Goal: Task Accomplishment & Management: Manage account settings

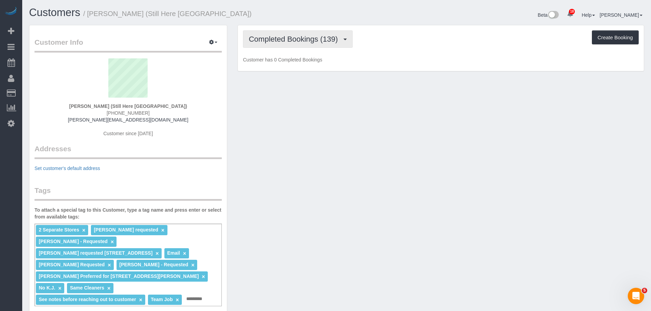
click at [320, 37] on span "Completed Bookings (139)" at bounding box center [295, 39] width 92 height 9
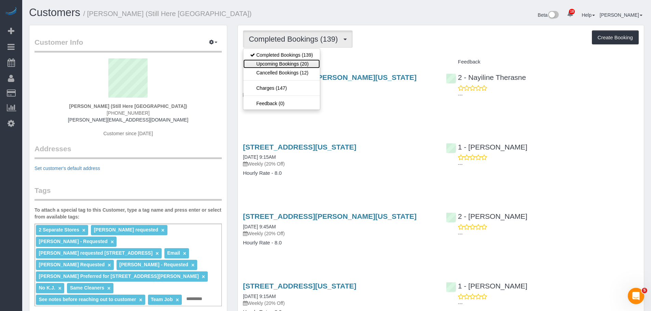
click at [304, 64] on link "Upcoming Bookings (20)" at bounding box center [281, 63] width 77 height 9
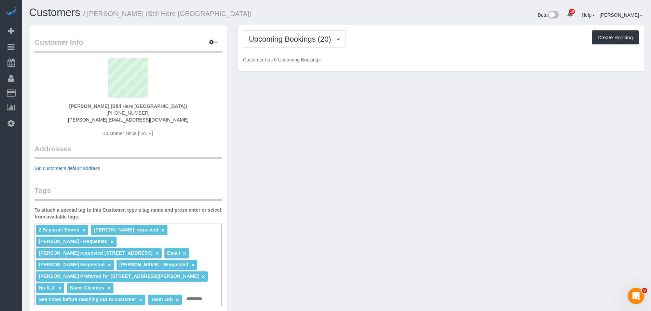
click at [409, 50] on div "Upcoming Bookings (20) Completed Bookings (139) Upcoming Bookings (20) Cancelle…" at bounding box center [441, 48] width 406 height 46
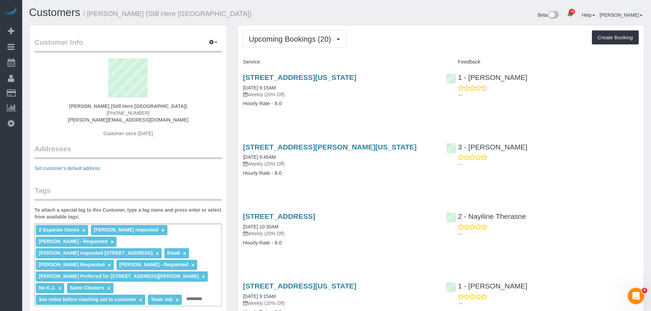
click at [392, 118] on div "905 Madison Avenue, New York, NY 10021 09/15/2025 9:15AM Weekly (20% Off) Hourl…" at bounding box center [339, 94] width 203 height 53
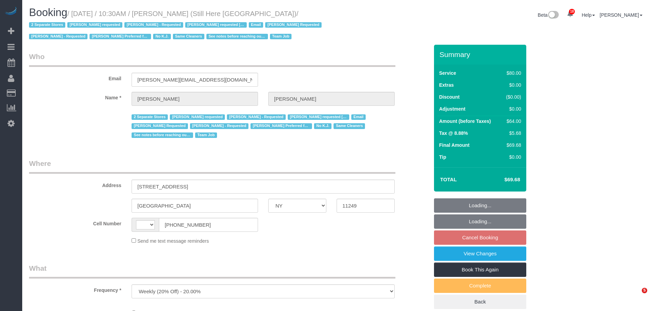
select select "NY"
select select "number:89"
select select "number:90"
select select "number:15"
select select "number:5"
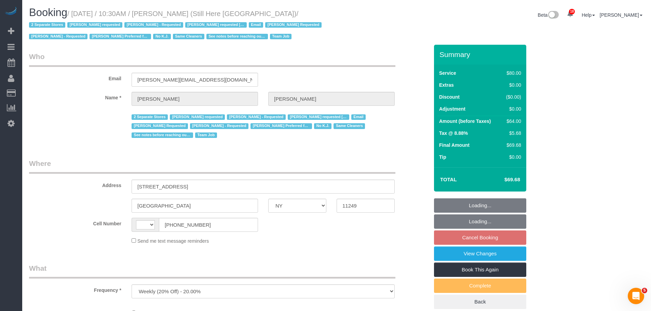
select select "string:[GEOGRAPHIC_DATA]"
select select "string:stripe-pm_1Oyz8t4VGloSiKo71skqOF54"
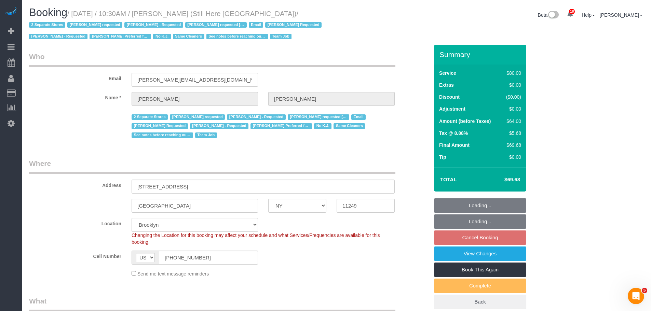
select select "object:1377"
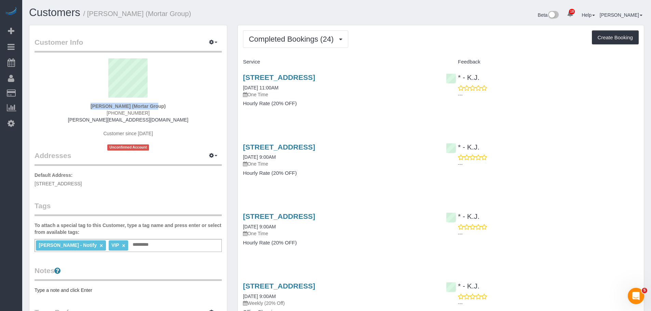
drag, startPoint x: 77, startPoint y: 103, endPoint x: 127, endPoint y: 105, distance: 50.9
click at [127, 105] on div "Yaneizy Castillo (Mortar Group) (516) 325-0943 castillo@mortargroup.com Custome…" at bounding box center [127, 104] width 187 height 92
click at [315, 77] on link "104 Newel Street, Apt. 2, Brooklyn, NY 11222" at bounding box center [279, 77] width 72 height 8
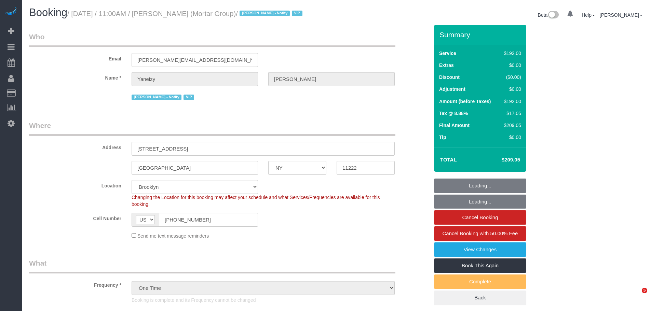
select select "NY"
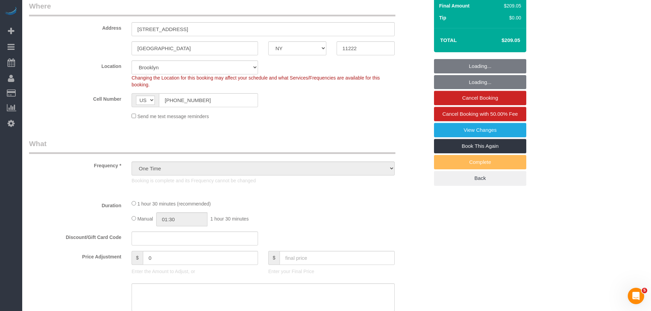
select select "number:89"
select select "number:90"
select select "number:15"
select select "number:7"
select select "object:1332"
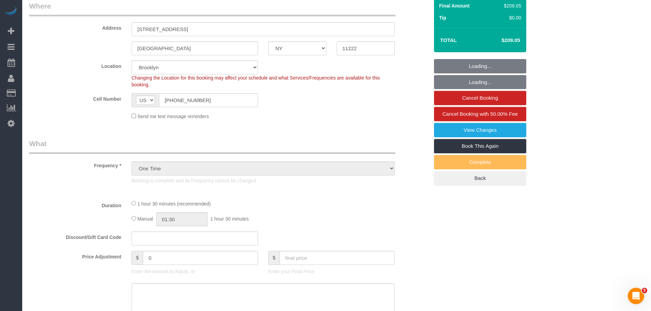
select select "string:stripe-pm_1S0pHZ4VGloSiKo7bXItwSkM"
select select "2"
select select "90"
select select "spot1"
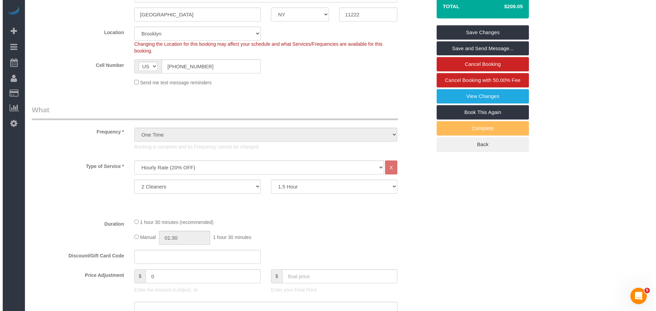
scroll to position [118, 0]
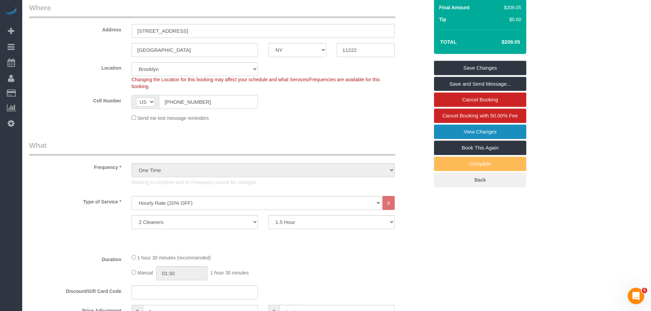
click at [480, 130] on link "View Changes" at bounding box center [480, 132] width 92 height 14
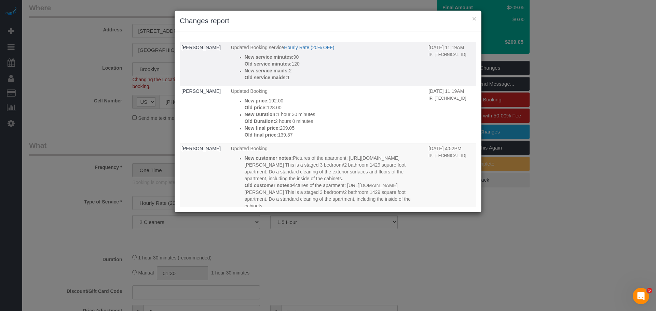
scroll to position [205, 0]
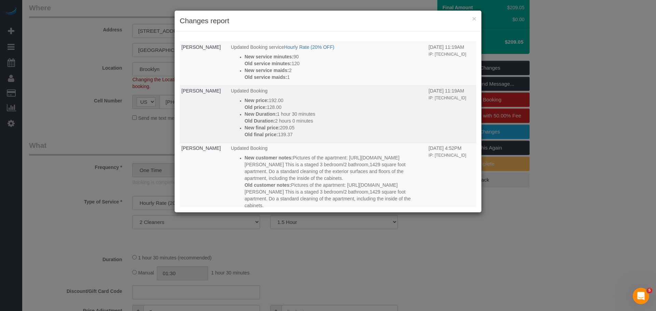
click at [385, 127] on p "New final price: 209.05" at bounding box center [335, 127] width 181 height 7
click at [305, 120] on p "Old Duration: 2 hours 0 minutes" at bounding box center [335, 120] width 181 height 7
drag, startPoint x: 284, startPoint y: 114, endPoint x: 297, endPoint y: 114, distance: 12.6
click at [297, 114] on p "New Duration: 1 hour 30 minutes" at bounding box center [335, 114] width 181 height 7
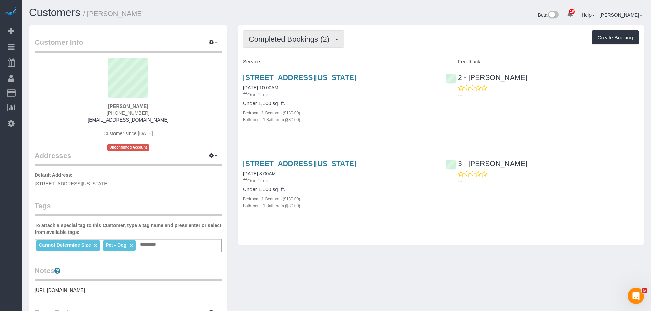
click at [298, 38] on span "Completed Bookings (2)" at bounding box center [291, 39] width 84 height 9
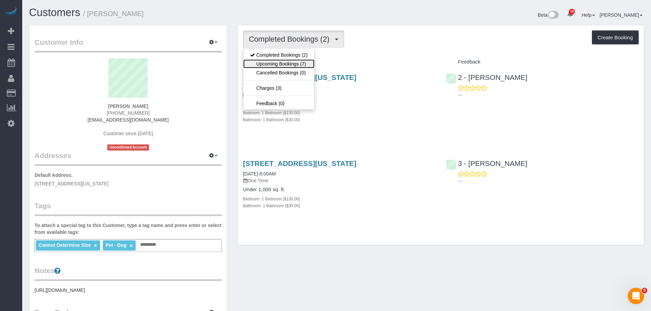
click at [296, 62] on link "Upcoming Bookings (7)" at bounding box center [278, 63] width 71 height 9
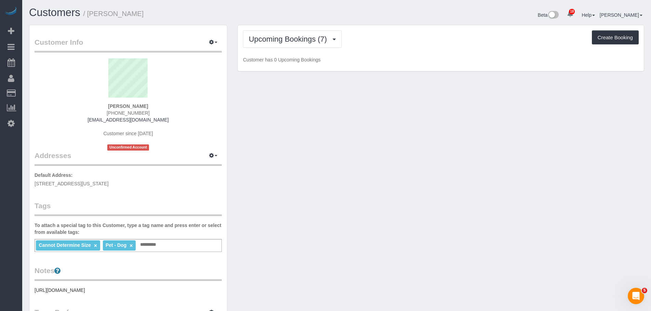
click at [406, 46] on div "Upcoming Bookings (7) Completed Bookings (2) Upcoming Bookings (7) Cancelled Bo…" at bounding box center [440, 38] width 395 height 17
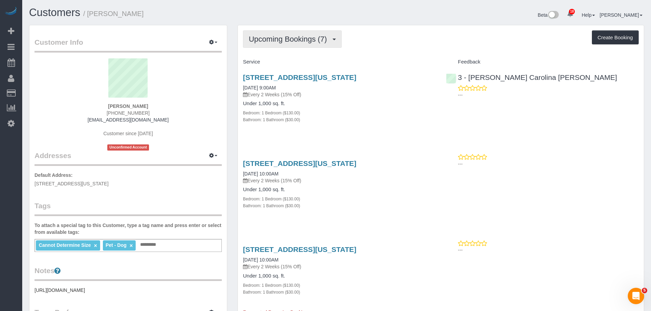
drag, startPoint x: 291, startPoint y: 37, endPoint x: 289, endPoint y: 55, distance: 18.2
click at [291, 37] on span "Upcoming Bookings (7)" at bounding box center [290, 39] width 82 height 9
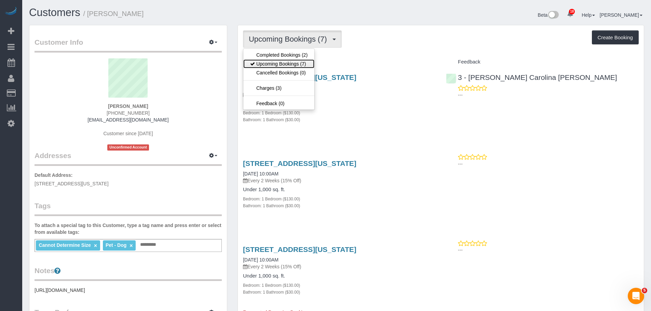
click at [287, 60] on link "Upcoming Bookings (7)" at bounding box center [278, 63] width 71 height 9
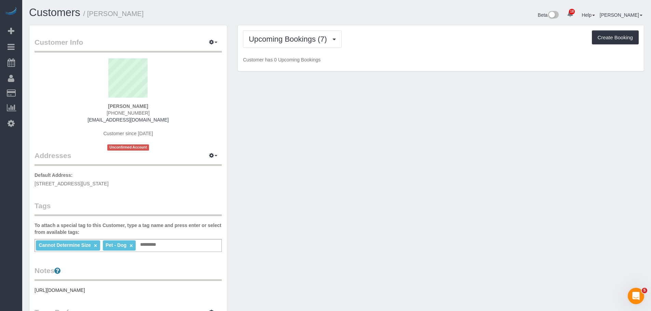
click at [386, 50] on div "Upcoming Bookings (7) Completed Bookings (2) Upcoming Bookings (7) Cancelled Bo…" at bounding box center [441, 48] width 406 height 46
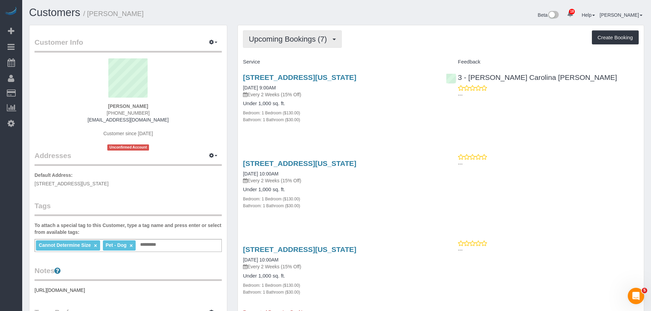
click at [293, 41] on span "Upcoming Bookings (7)" at bounding box center [290, 39] width 82 height 9
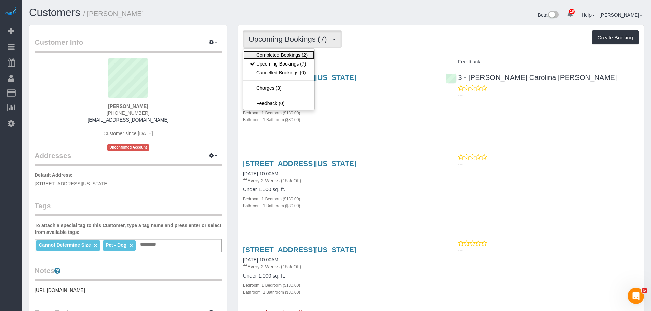
click at [266, 54] on link "Completed Bookings (2)" at bounding box center [278, 55] width 71 height 9
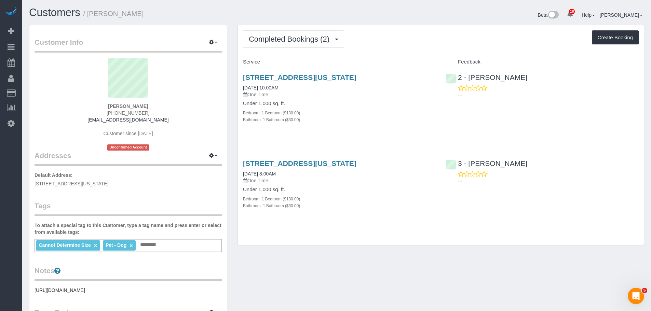
drag, startPoint x: 396, startPoint y: 56, endPoint x: 393, endPoint y: 58, distance: 3.6
click at [396, 56] on div "Completed Bookings (2) Completed Bookings (2) Upcoming Bookings (7) Cancelled B…" at bounding box center [441, 135] width 406 height 220
click at [297, 34] on button "Completed Bookings (2)" at bounding box center [293, 38] width 101 height 17
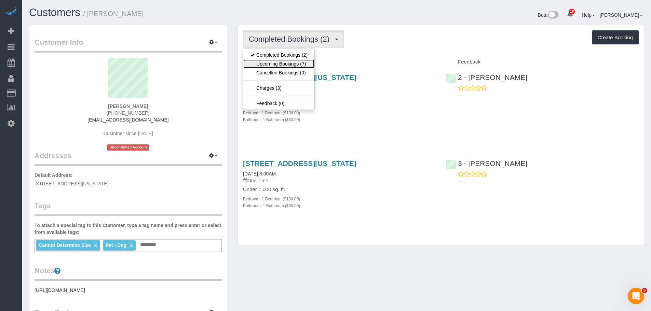
click at [296, 64] on link "Upcoming Bookings (7)" at bounding box center [278, 63] width 71 height 9
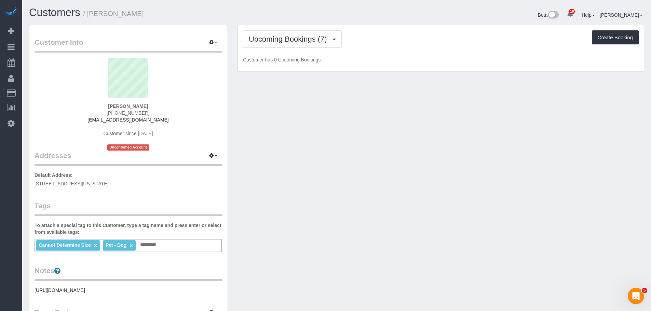
click at [393, 41] on div "Upcoming Bookings (7) Completed Bookings (2) Upcoming Bookings (7) Cancelled Bo…" at bounding box center [440, 38] width 395 height 17
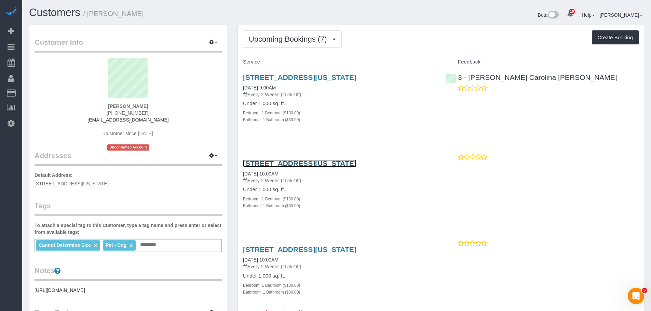
click at [356, 162] on link "52 West 91st Street, Apt. 2, New York, NY 10024" at bounding box center [299, 163] width 113 height 8
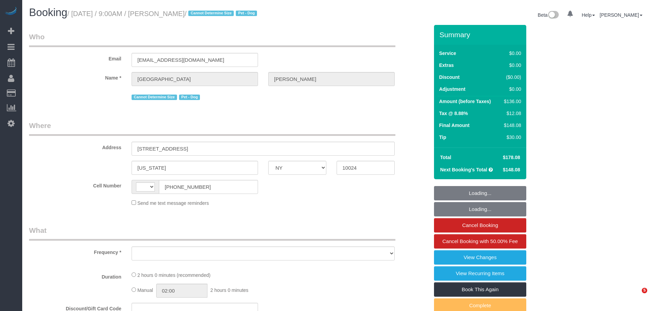
select select "NY"
select select "string:[GEOGRAPHIC_DATA]"
select select "object:741"
select select "spot1"
select select "number:57"
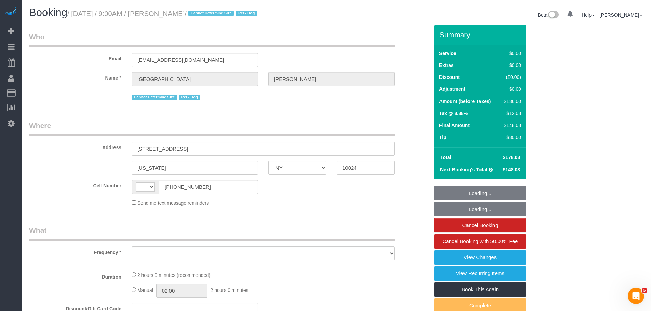
select select "number:71"
select select "number:13"
select select "number:5"
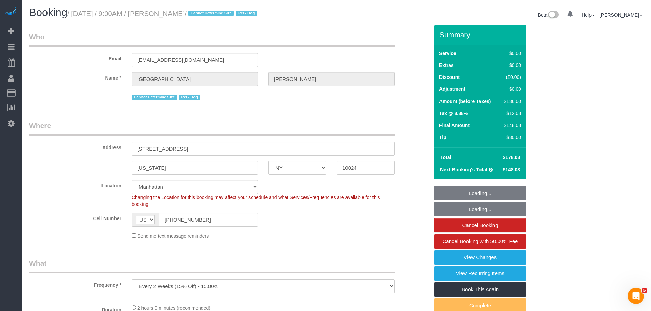
select select "string:stripe-pm_1S6j8D4VGloSiKo7VK7cd8nT"
select select "object:900"
select select "spot57"
select select "1"
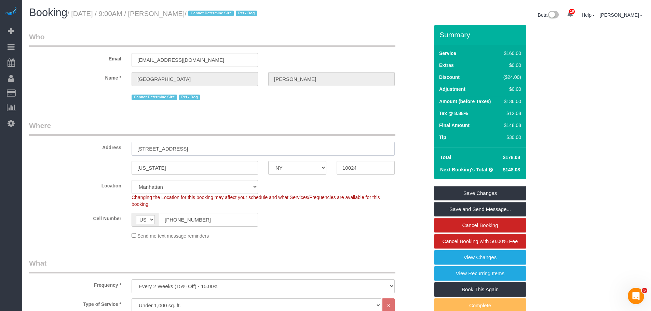
drag, startPoint x: 214, startPoint y: 151, endPoint x: 225, endPoint y: 152, distance: 10.9
click at [225, 152] on input "[STREET_ADDRESS]" at bounding box center [262, 149] width 263 height 14
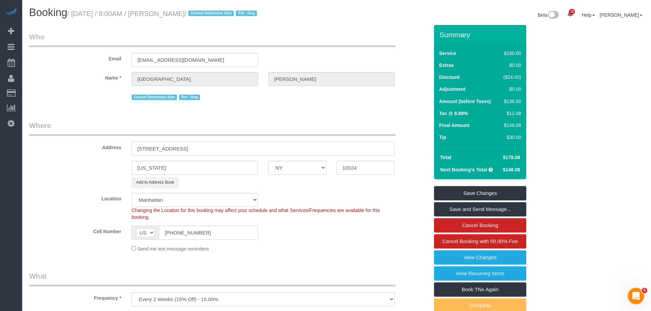
click at [229, 149] on input "[STREET_ADDRESS]" at bounding box center [262, 149] width 263 height 14
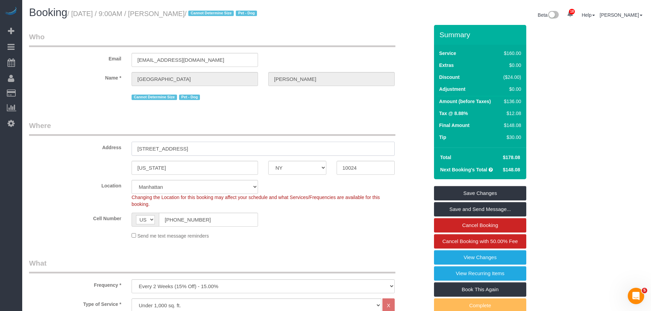
type input "[STREET_ADDRESS]"
drag, startPoint x: 302, startPoint y: 112, endPoint x: 303, endPoint y: 135, distance: 22.6
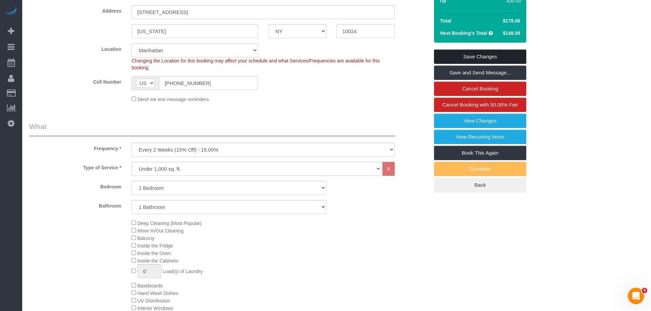
click at [484, 56] on link "Save Changes" at bounding box center [480, 57] width 92 height 14
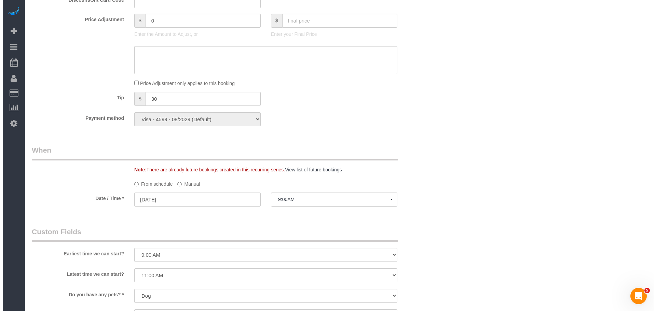
scroll to position [546, 0]
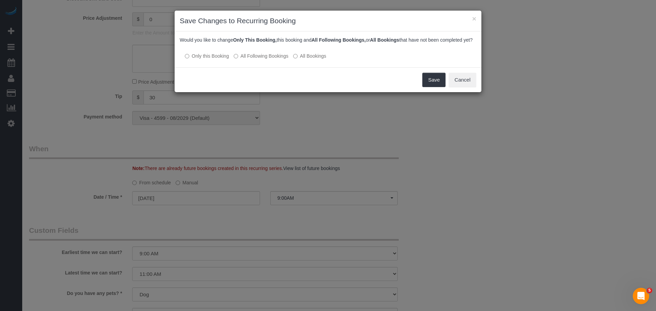
click at [256, 59] on label "All Following Bookings" at bounding box center [261, 56] width 55 height 7
click at [311, 59] on label "All Bookings" at bounding box center [309, 56] width 33 height 7
click at [435, 84] on button "Save" at bounding box center [433, 80] width 23 height 14
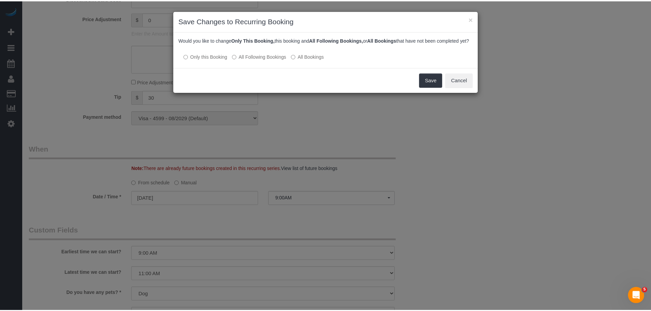
scroll to position [38, 0]
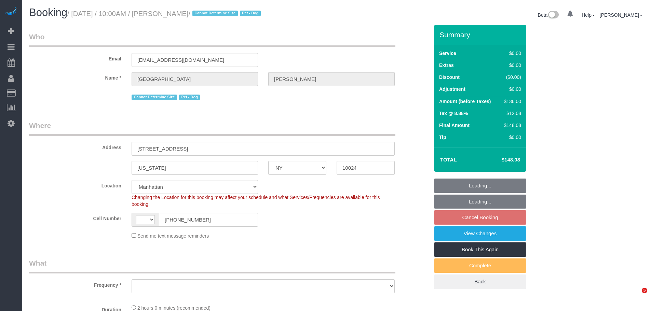
select select "NY"
select select "1"
select select "number:57"
select select "number:71"
select select "number:13"
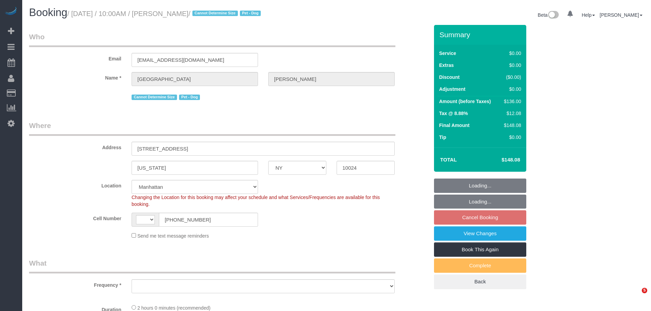
select select "number:5"
select select "string:[GEOGRAPHIC_DATA]"
select select "object:1030"
select select "string:stripe-pm_1S6j8D4VGloSiKo7VK7cd8nT"
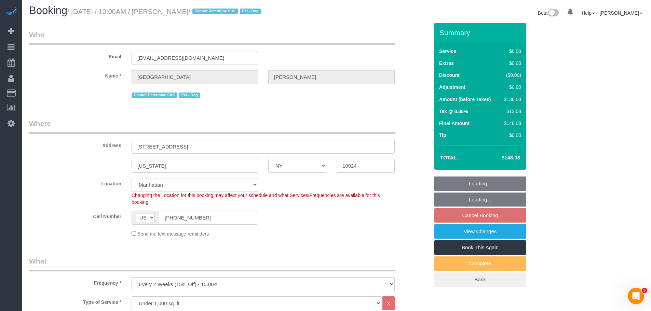
select select "spot3"
select select "1"
select select "object:1496"
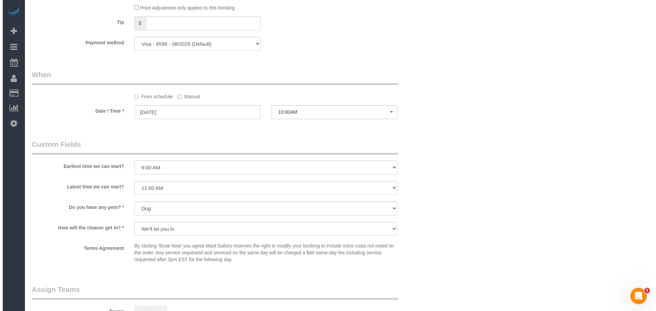
scroll to position [683, 0]
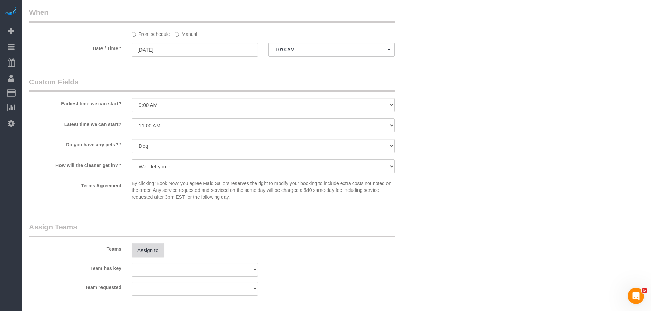
click at [153, 250] on button "Assign to" at bounding box center [147, 250] width 33 height 14
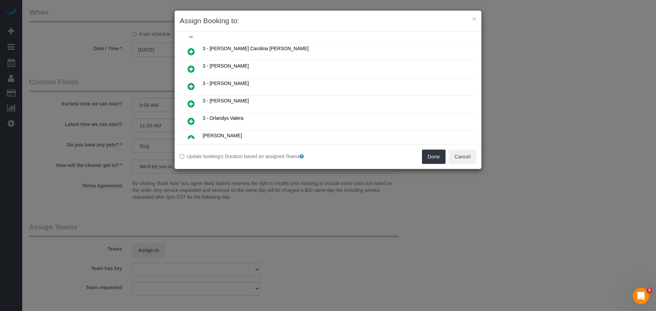
scroll to position [348, 0]
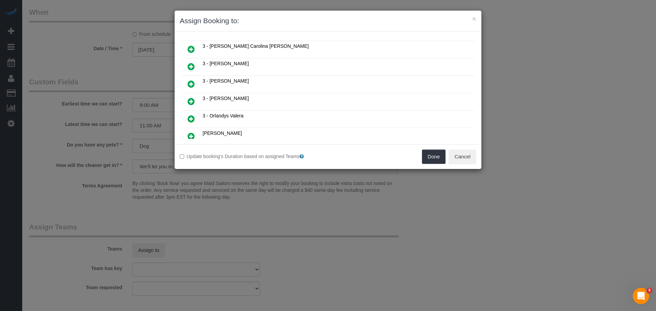
click at [193, 49] on icon at bounding box center [190, 49] width 7 height 8
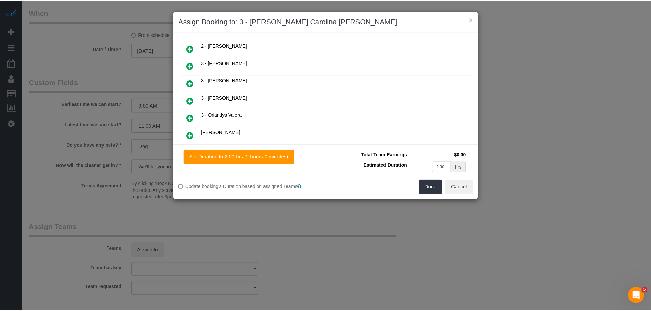
scroll to position [365, 0]
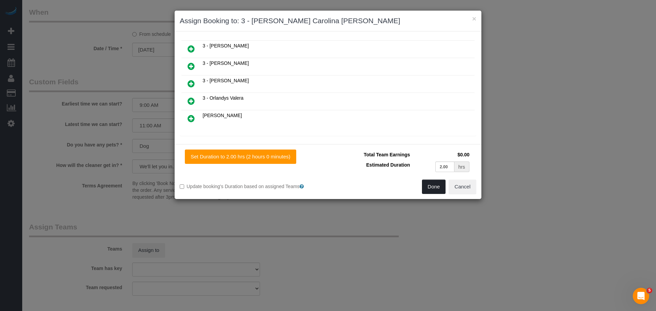
click at [439, 183] on button "Done" at bounding box center [434, 187] width 24 height 14
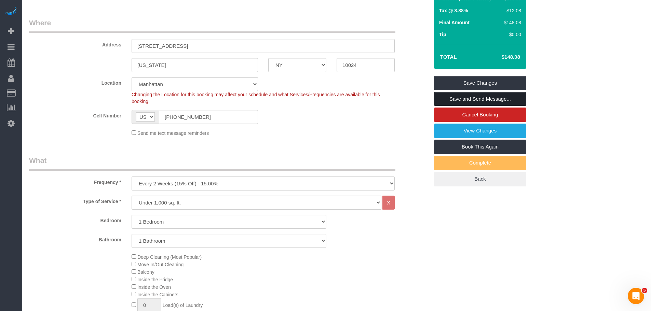
scroll to position [102, 0]
drag, startPoint x: 500, startPoint y: 82, endPoint x: 537, endPoint y: 88, distance: 37.8
click at [500, 82] on link "Save Changes" at bounding box center [480, 83] width 92 height 14
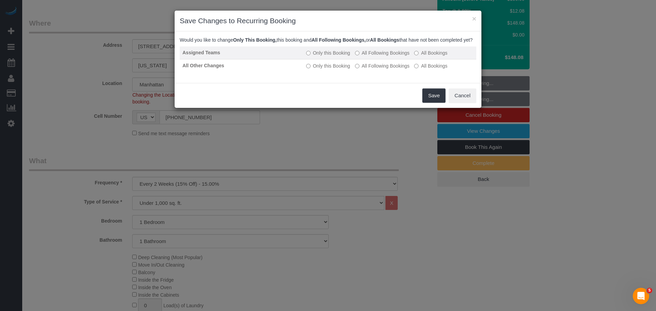
click at [377, 56] on label "All Following Bookings" at bounding box center [382, 53] width 55 height 7
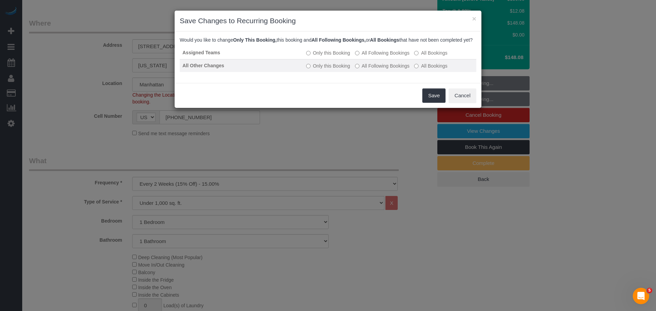
click at [389, 69] on label "All Following Bookings" at bounding box center [382, 65] width 55 height 7
click at [430, 103] on button "Save" at bounding box center [433, 95] width 23 height 14
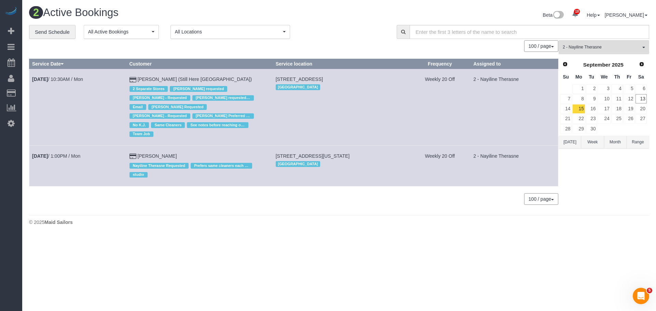
click at [437, 123] on td "Weekly 20 Off" at bounding box center [439, 107] width 61 height 77
click at [360, 29] on div "**********" at bounding box center [207, 32] width 357 height 14
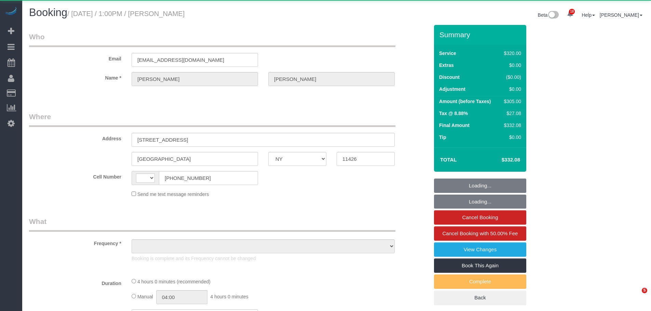
select select "NY"
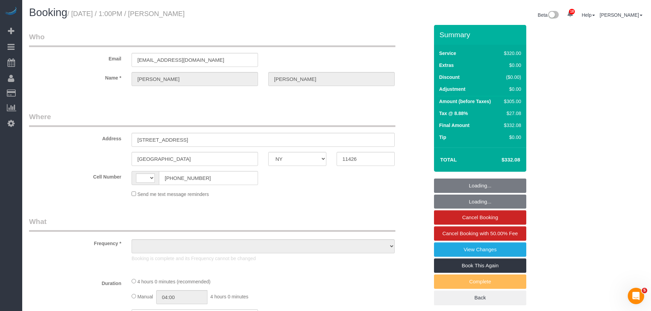
select select "string:[GEOGRAPHIC_DATA]"
select select "object:782"
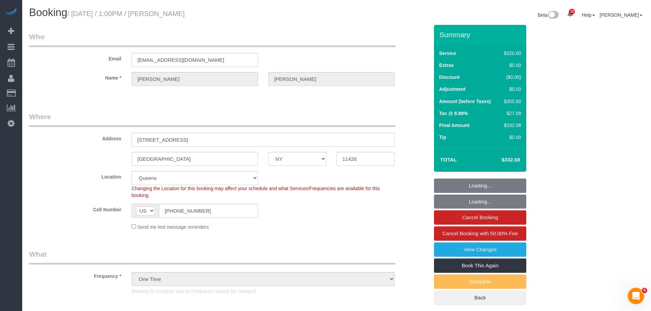
select select "240"
select select "spot1"
select select "number:57"
select select "number:90"
select select "number:13"
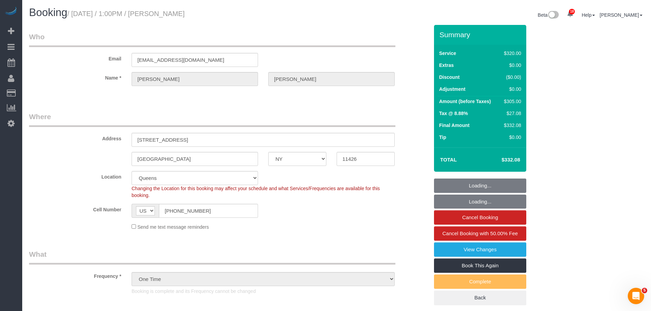
select select "number:5"
select select "string:stripe-pm_1QwnMf4VGloSiKo7JQpdmHiq"
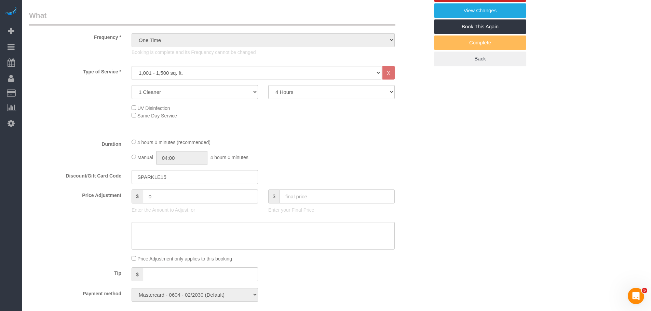
select select "object:1409"
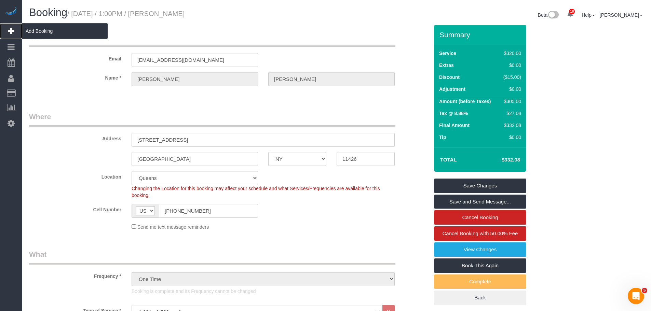
click at [38, 30] on span "Add Booking" at bounding box center [64, 31] width 85 height 16
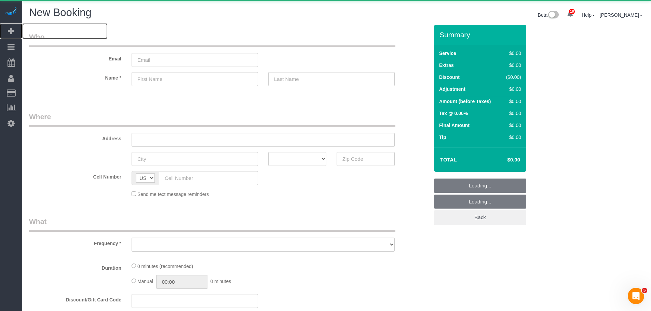
select select "number:89"
select select "number:90"
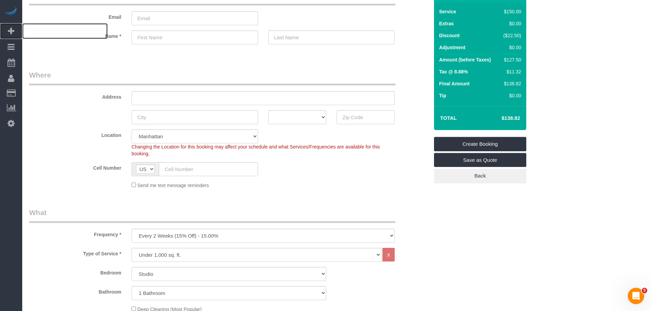
scroll to position [137, 0]
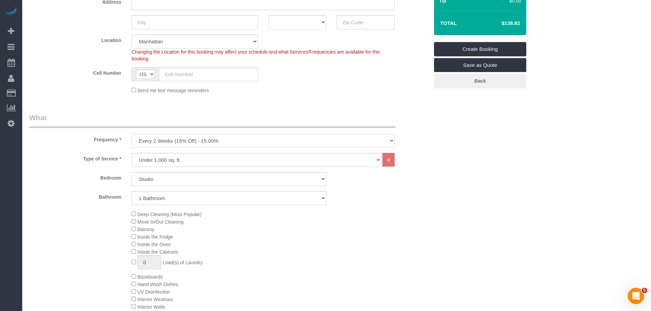
click at [232, 141] on select "One Time Weekly (20% Off) - 20.00% Every 2 Weeks (15% Off) - 15.00% Every 4 Wee…" at bounding box center [262, 141] width 263 height 14
select select "object:2727"
click at [131, 134] on select "One Time Weekly (20% Off) - 20.00% Every 2 Weeks (15% Off) - 15.00% Every 4 Wee…" at bounding box center [262, 141] width 263 height 14
click at [308, 119] on legend "What" at bounding box center [212, 120] width 366 height 15
click at [375, 219] on div "Deep Cleaning (Most Popular) Move In/Out Cleaning Balcony Inside the Fridge Ins…" at bounding box center [279, 276] width 307 height 133
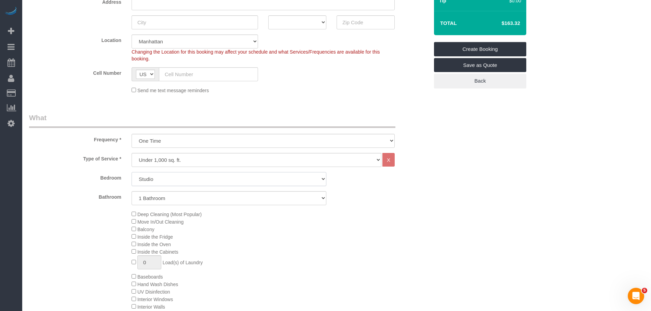
click at [258, 179] on select "Studio 1 Bedroom 2 Bedrooms 3 Bedrooms" at bounding box center [228, 179] width 195 height 14
select select "2"
click at [131, 172] on select "Studio 1 Bedroom 2 Bedrooms 3 Bedrooms" at bounding box center [228, 179] width 195 height 14
click at [428, 208] on div "Type of Service * Under 1,000 sq. ft. 1,001 - 1,500 sq. ft. 1,500+ sq. ft. Cust…" at bounding box center [229, 255] width 400 height 204
click at [169, 213] on span "Deep Cleaning (Most Popular)" at bounding box center [169, 214] width 64 height 5
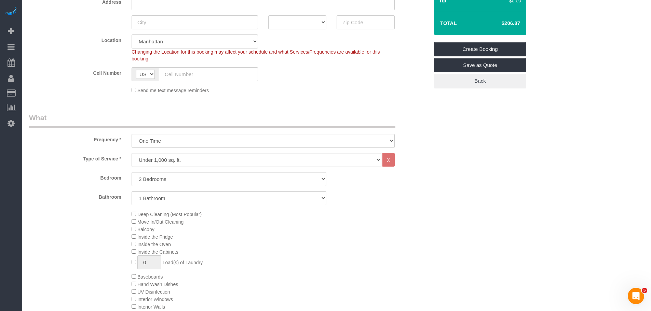
click at [168, 213] on span "Deep Cleaning (Most Popular)" at bounding box center [169, 214] width 64 height 5
click at [332, 160] on select "Under 1,000 sq. ft. 1,001 - 1,500 sq. ft. 1,500+ sq. ft. Custom Cleaning Office…" at bounding box center [256, 160] width 250 height 14
click at [419, 221] on div "Deep Cleaning (Most Popular) Move In/Out Cleaning Balcony Inside the Fridge Ins…" at bounding box center [279, 276] width 307 height 133
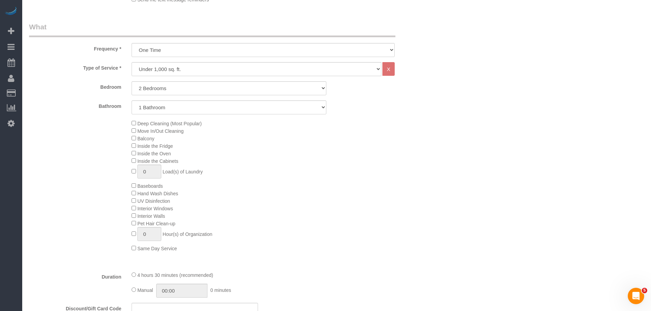
scroll to position [171, 0]
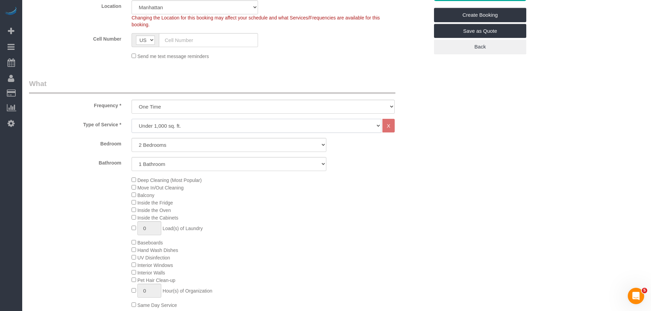
click at [280, 127] on select "Under 1,000 sq. ft. 1,001 - 1,500 sq. ft. 1,500+ sq. ft. Custom Cleaning Office…" at bounding box center [256, 126] width 250 height 14
select select "213"
click at [131, 119] on select "Under 1,000 sq. ft. 1,001 - 1,500 sq. ft. 1,500+ sq. ft. Custom Cleaning Office…" at bounding box center [256, 126] width 250 height 14
select select "1"
select select "120"
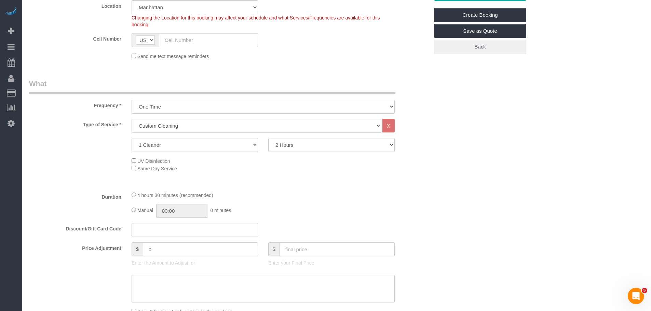
click at [387, 185] on div "Type of Service * Under 1,000 sq. ft. 1,001 - 1,500 sq. ft. 1,500+ sq. ft. Cust…" at bounding box center [229, 152] width 400 height 67
click at [215, 145] on select "1 Cleaner 2 Cleaners 3 Cleaners 4 Cleaners 5 Cleaners" at bounding box center [194, 145] width 126 height 14
select select "2"
click at [131, 138] on select "1 Cleaner 2 Cleaners 3 Cleaners 4 Cleaners 5 Cleaners" at bounding box center [194, 145] width 126 height 14
click at [360, 168] on div "UV Disinfection Same Day Service" at bounding box center [279, 164] width 307 height 15
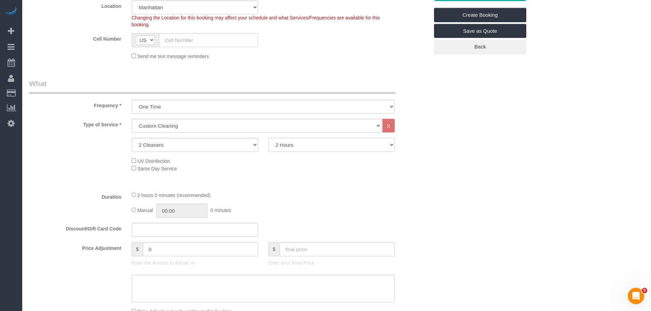
click at [335, 145] on select "2 Hours 2.5 Hours 3 Hours 3.5 Hours 4 Hours 4.5 Hours 5 Hours 5.5 Hours 6 Hours…" at bounding box center [331, 145] width 126 height 14
select select "180"
click at [268, 138] on select "2 Hours 2.5 Hours 3 Hours 3.5 Hours 4 Hours 4.5 Hours 5 Hours 5.5 Hours 6 Hours…" at bounding box center [331, 145] width 126 height 14
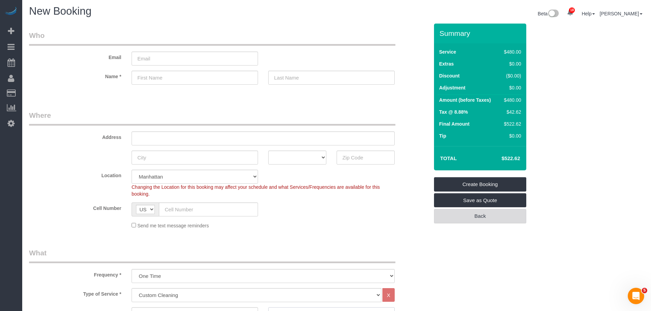
scroll to position [0, 0]
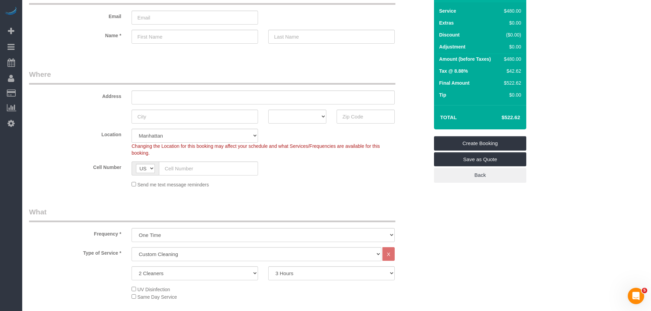
scroll to position [34, 0]
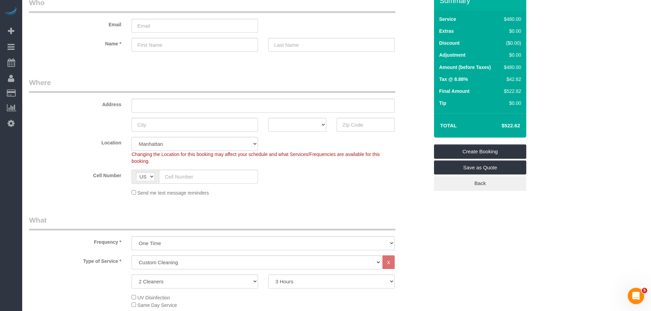
click at [316, 87] on legend "Where" at bounding box center [212, 85] width 366 height 15
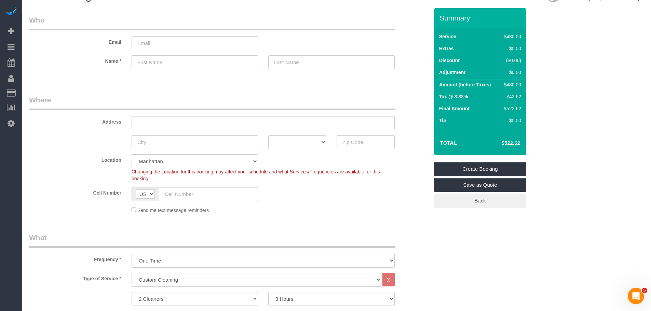
scroll to position [0, 0]
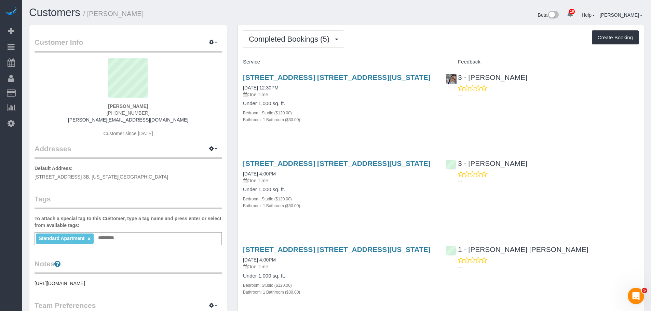
click at [388, 117] on div "Bathroom: 1 Bathroom ($30.00)" at bounding box center [339, 119] width 193 height 7
click at [390, 152] on div "Service Feedback [STREET_ADDRESS] [STREET_ADDRESS][US_STATE] [DATE] 12:30PM One…" at bounding box center [440, 275] width 395 height 439
drag, startPoint x: 420, startPoint y: 74, endPoint x: 241, endPoint y: 79, distance: 179.7
click at [241, 79] on div "[STREET_ADDRESS] [STREET_ADDRESS][US_STATE] [DATE] 12:30PM One Time Under 1,000…" at bounding box center [339, 102] width 203 height 69
copy link "[STREET_ADDRESS] [STREET_ADDRESS][US_STATE]"
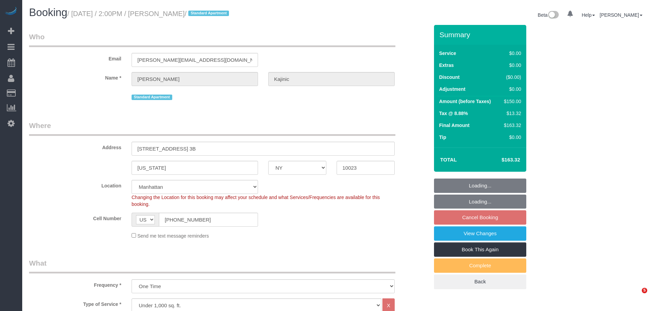
select select "NY"
select select "spot2"
select select "number:62"
select select "number:77"
select select "number:15"
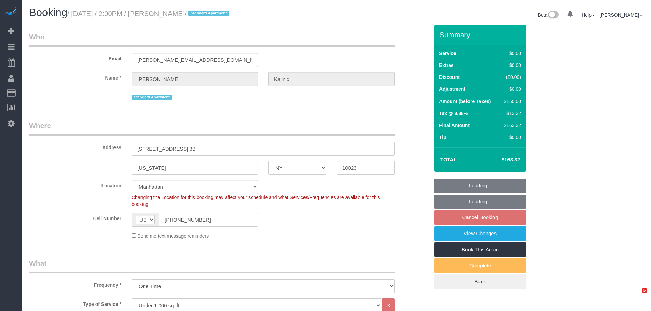
select select "number:5"
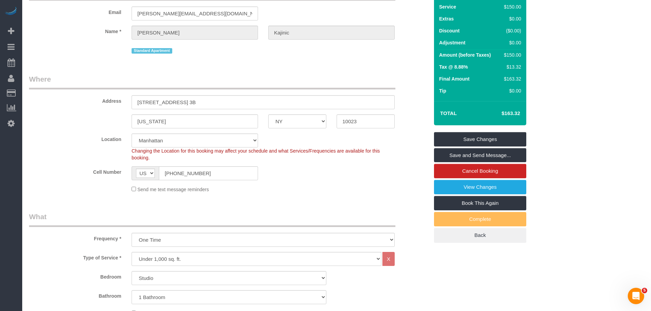
scroll to position [34, 0]
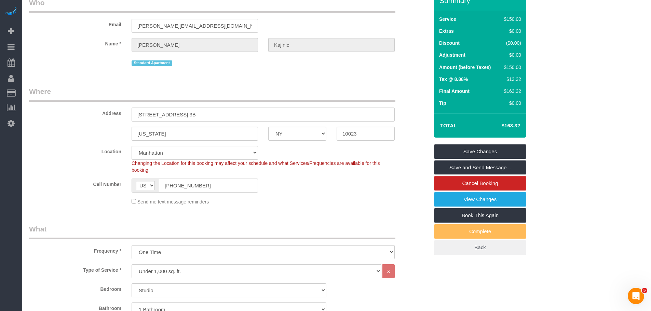
click at [319, 20] on div "Email [PERSON_NAME][EMAIL_ADDRESS][DOMAIN_NAME]" at bounding box center [229, 15] width 410 height 35
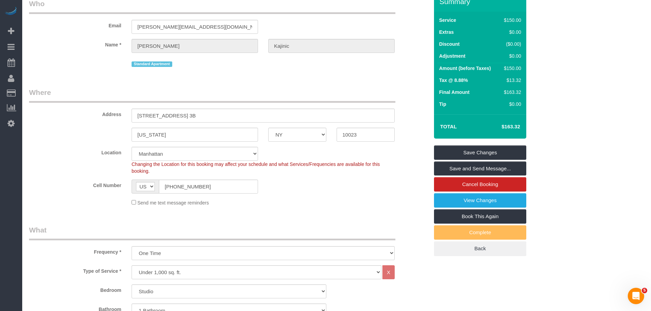
scroll to position [0, 0]
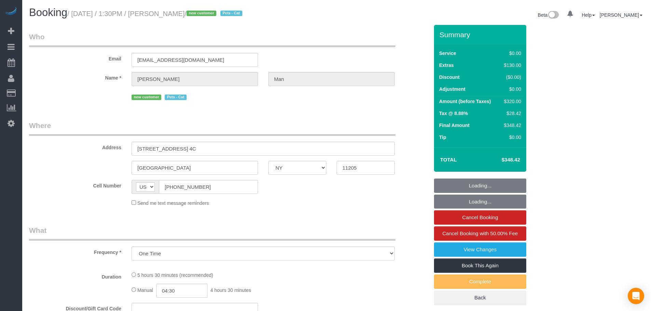
select select "NY"
select select "string:stripe-pm_1S6hDp4VGloSiKo7xYDNtzHr"
select select "number:89"
select select "number:90"
select select "number:14"
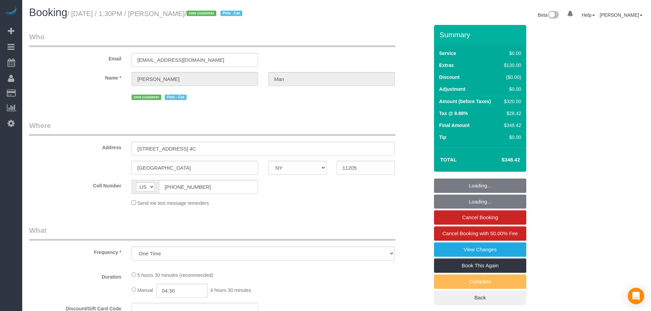
select select "number:5"
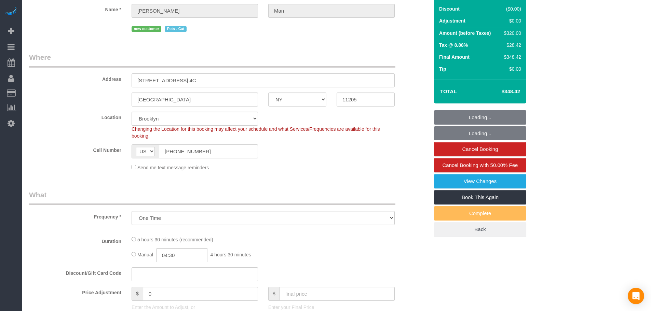
select select "object:941"
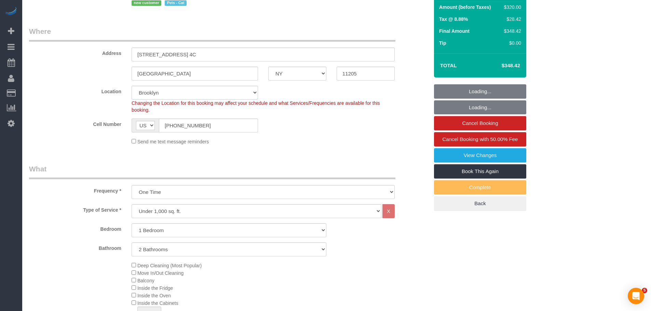
scroll to position [171, 0]
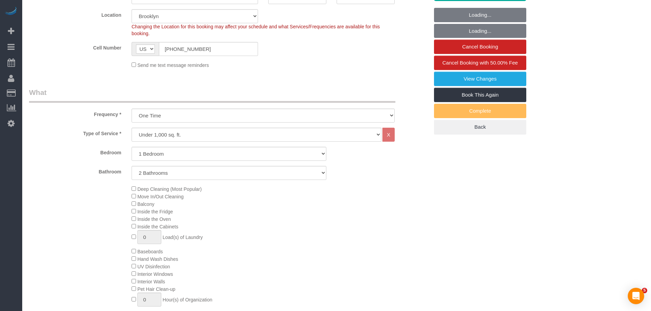
select select "1"
select select "2"
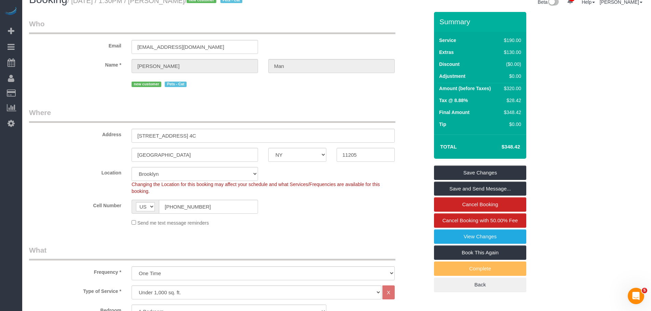
scroll to position [0, 0]
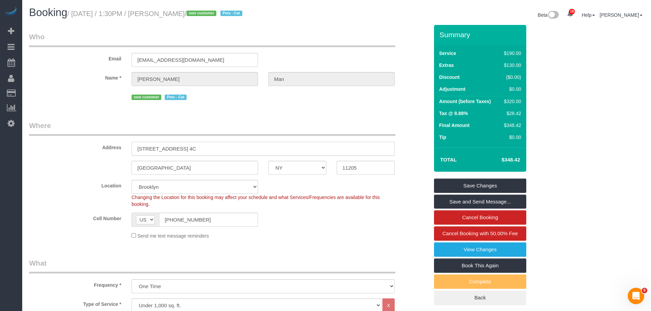
drag, startPoint x: 188, startPoint y: 147, endPoint x: 73, endPoint y: 147, distance: 115.1
click at [74, 147] on div "Address [STREET_ADDRESS] 4C" at bounding box center [229, 138] width 410 height 35
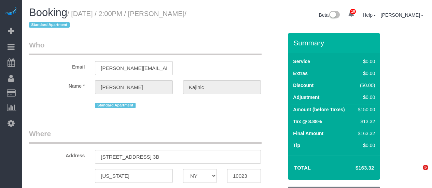
select select "NY"
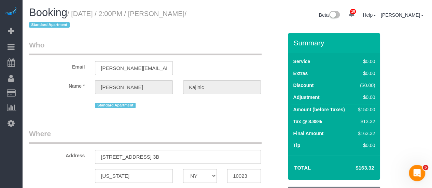
select select "string:stripe-pm_1RDAbT4VGloSiKo7eWefUIbP"
select select "number:62"
select select "number:77"
select select "number:15"
select select "number:5"
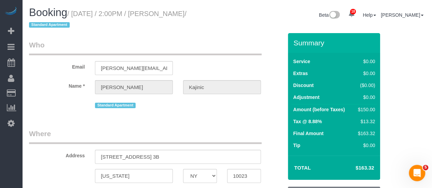
select select "object:680"
select select "string:[GEOGRAPHIC_DATA]"
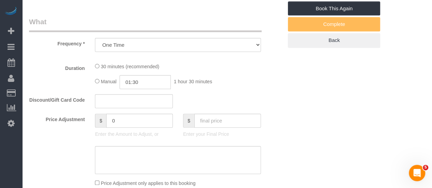
select select "spot1"
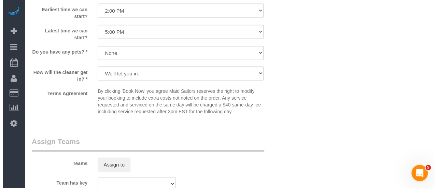
scroll to position [888, 0]
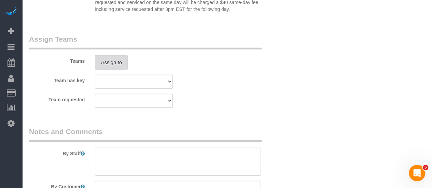
click at [117, 68] on button "Assign to" at bounding box center [111, 62] width 33 height 14
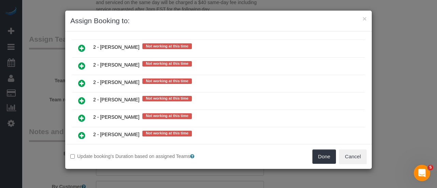
scroll to position [1025, 0]
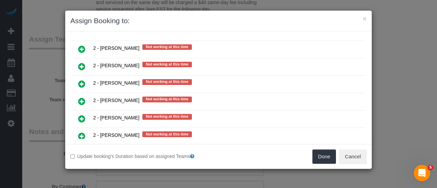
click at [81, 115] on icon at bounding box center [81, 119] width 7 height 8
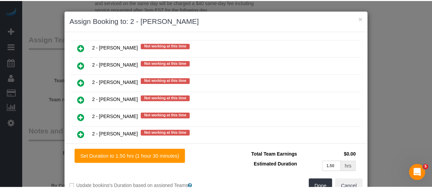
scroll to position [1040, 0]
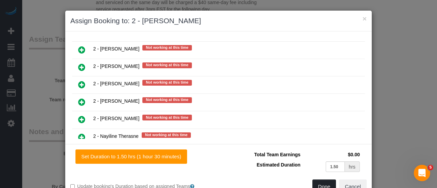
click at [321, 182] on button "Done" at bounding box center [324, 187] width 24 height 14
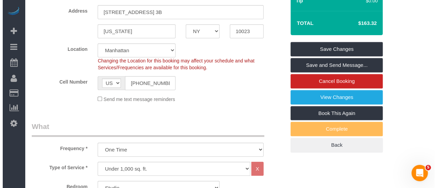
scroll to position [60, 0]
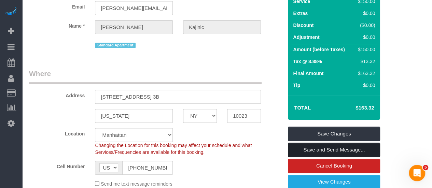
click at [353, 149] on link "Save and Send Message..." at bounding box center [334, 150] width 92 height 14
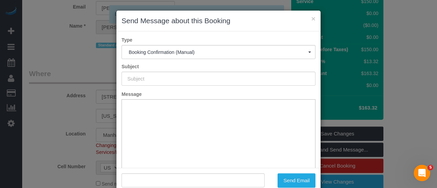
scroll to position [0, 0]
type input "Cleaning Confirmed for [DATE] 2:00pm"
type input ""[PERSON_NAME]" <[PERSON_NAME][EMAIL_ADDRESS][DOMAIN_NAME]>"
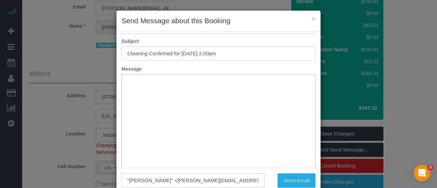
scroll to position [50, 0]
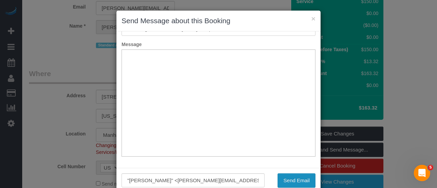
click at [297, 177] on button "Send Email" at bounding box center [297, 180] width 38 height 14
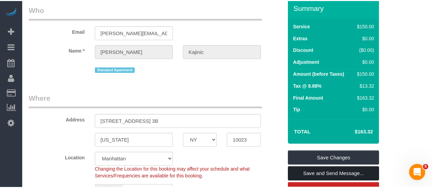
scroll to position [84, 0]
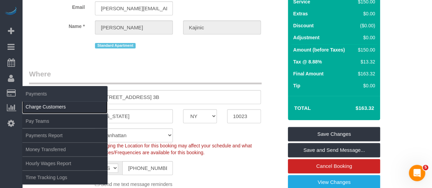
click at [46, 109] on link "Charge Customers" at bounding box center [64, 107] width 85 height 14
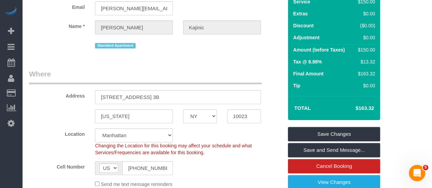
select select
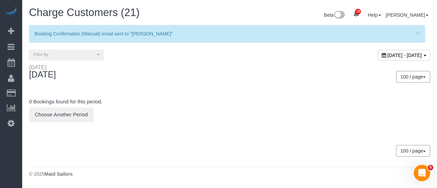
drag, startPoint x: 353, startPoint y: 55, endPoint x: 346, endPoint y: 73, distance: 19.8
click at [388, 56] on span "[DATE] - [DATE]" at bounding box center [405, 55] width 34 height 5
type input "**********"
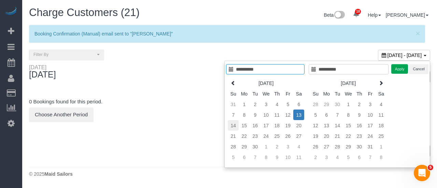
type input "**********"
click at [232, 127] on td "14" at bounding box center [233, 125] width 11 height 11
type input "**********"
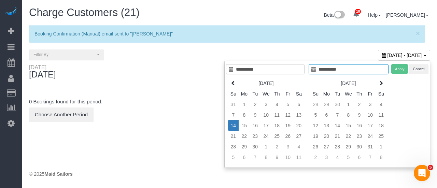
click at [232, 126] on td "14" at bounding box center [233, 125] width 11 height 11
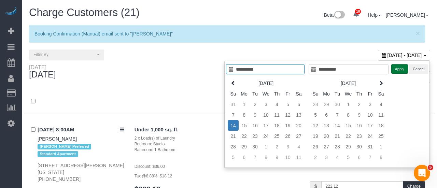
type input "**********"
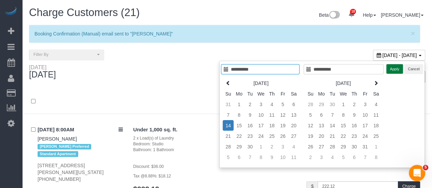
click at [397, 68] on button "Apply" at bounding box center [394, 69] width 17 height 10
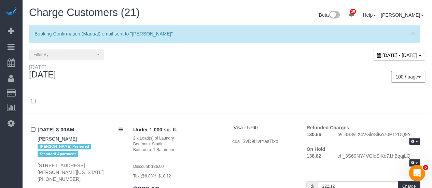
click at [165, 81] on div "[DATE]" at bounding box center [125, 73] width 203 height 18
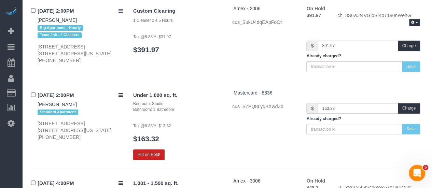
scroll to position [1265, 0]
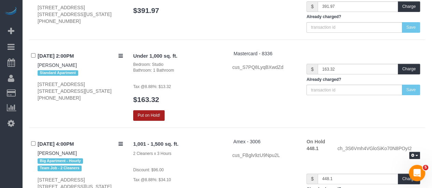
click at [149, 110] on button "Put on Hold!" at bounding box center [148, 115] width 31 height 11
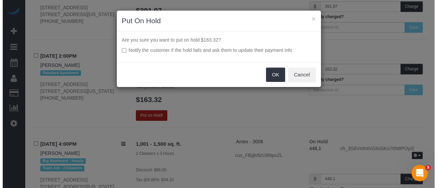
scroll to position [1255, 0]
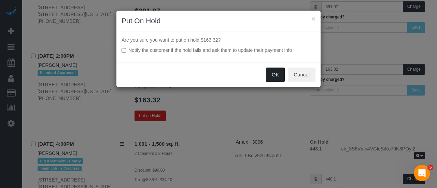
click at [274, 75] on button "OK" at bounding box center [275, 75] width 19 height 14
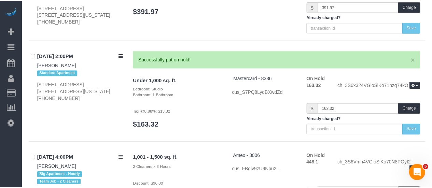
scroll to position [1265, 0]
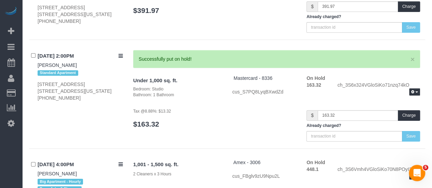
click at [225, 30] on div "[DATE] 2:00PM [PERSON_NAME] Big Apartment - Hourly Team Job - 2 Cleaners [STREE…" at bounding box center [227, 3] width 396 height 74
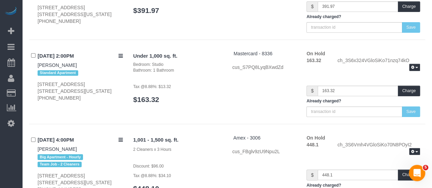
drag, startPoint x: 231, startPoint y: 41, endPoint x: 200, endPoint y: 20, distance: 37.2
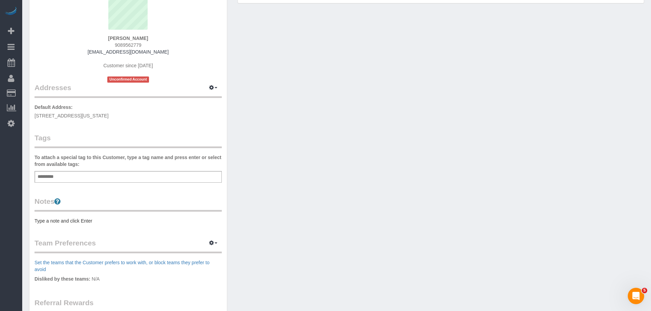
scroll to position [68, 0]
click at [90, 181] on div "Add a tag" at bounding box center [127, 177] width 187 height 12
type input "*"
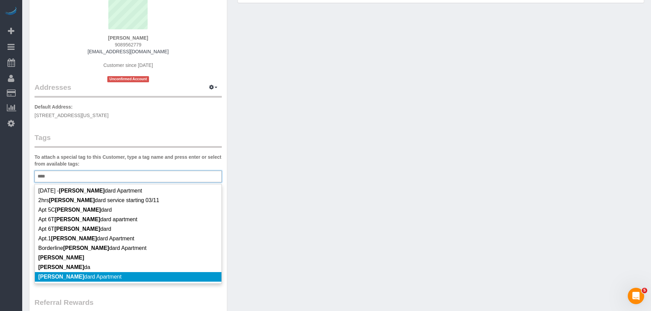
type input "****"
click at [116, 274] on li "[PERSON_NAME] dard Apartment" at bounding box center [128, 277] width 186 height 10
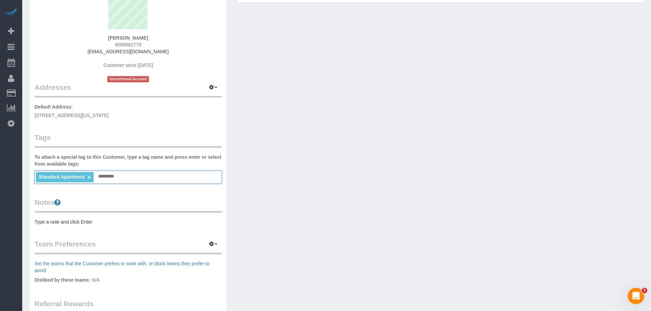
drag, startPoint x: 258, startPoint y: 204, endPoint x: 144, endPoint y: 208, distance: 114.1
click at [254, 204] on div "Customer Info Edit Contact Info Send Message Email Preferences Special Sales Ta…" at bounding box center [336, 186] width 625 height 459
click at [91, 222] on pre "Type a note and click Enter" at bounding box center [127, 222] width 187 height 7
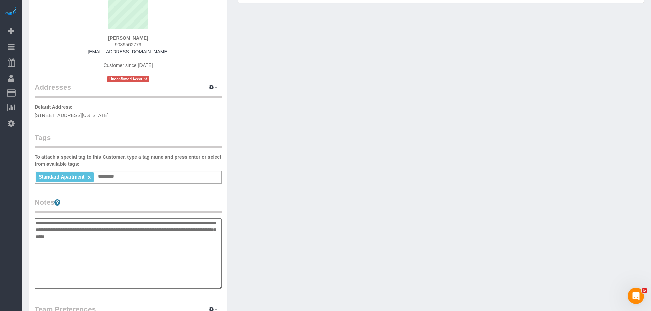
type textarea "**********"
click at [279, 210] on div "Customer Info Edit Contact Info Send Message Email Preferences Special Sales Ta…" at bounding box center [336, 219] width 625 height 524
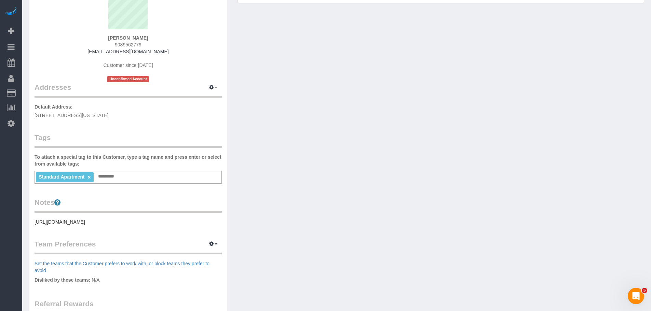
click at [283, 180] on div "Customer Info Edit Contact Info Send Message Email Preferences Special Sales Ta…" at bounding box center [336, 186] width 625 height 459
click at [212, 87] on icon "button" at bounding box center [211, 87] width 5 height 4
click at [208, 98] on button "Manage Addresses" at bounding box center [193, 101] width 55 height 10
click at [345, 114] on div "Customer Info Edit Contact Info Send Message Email Preferences Special Sales Ta…" at bounding box center [336, 186] width 625 height 459
select select "NY"
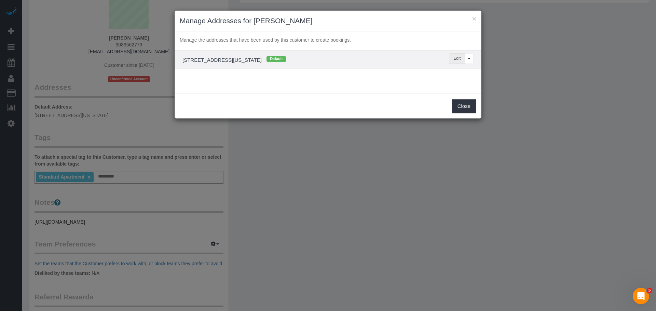
click at [457, 56] on button "Edit" at bounding box center [457, 58] width 16 height 11
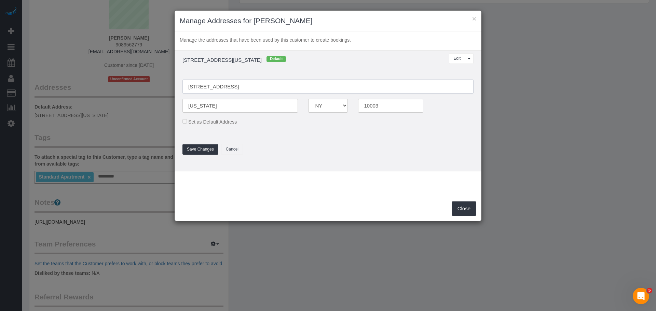
click at [233, 86] on input "[STREET_ADDRESS]" at bounding box center [327, 87] width 291 height 14
type input "[STREET_ADDRESS]"
drag, startPoint x: 367, startPoint y: 61, endPoint x: 339, endPoint y: 98, distance: 46.3
click at [367, 61] on h4 "[STREET_ADDRESS][US_STATE] Default" at bounding box center [290, 59] width 226 height 7
click at [209, 147] on button "Save Changes" at bounding box center [200, 149] width 36 height 11
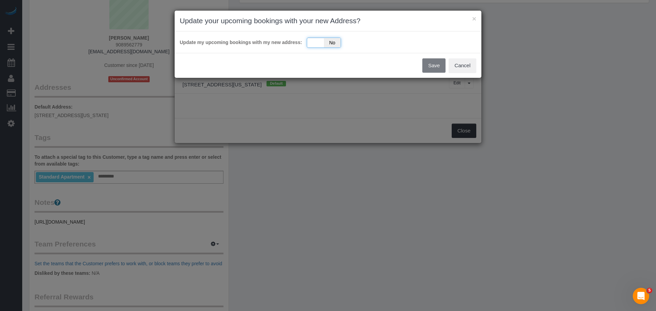
click at [315, 45] on div "Yes No" at bounding box center [324, 43] width 34 height 10
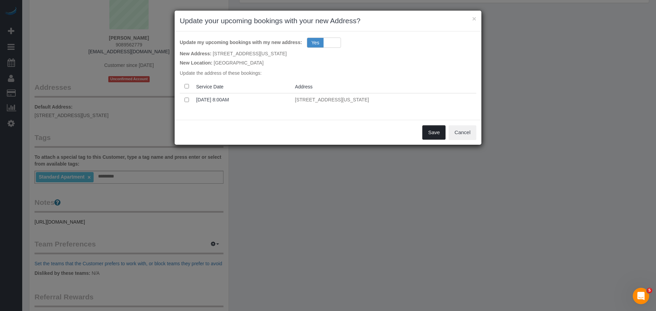
click at [433, 133] on button "Save" at bounding box center [433, 132] width 23 height 14
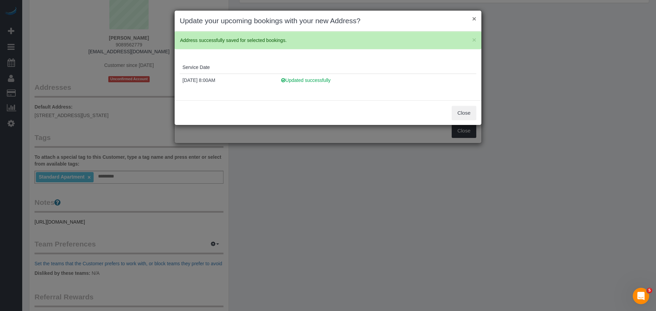
click at [476, 20] on button "×" at bounding box center [474, 18] width 4 height 7
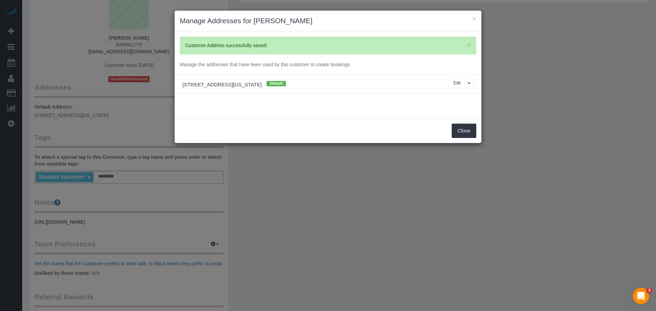
click at [476, 20] on div "× Manage Addresses for [PERSON_NAME]" at bounding box center [328, 21] width 307 height 21
click at [473, 18] on button "×" at bounding box center [474, 18] width 4 height 7
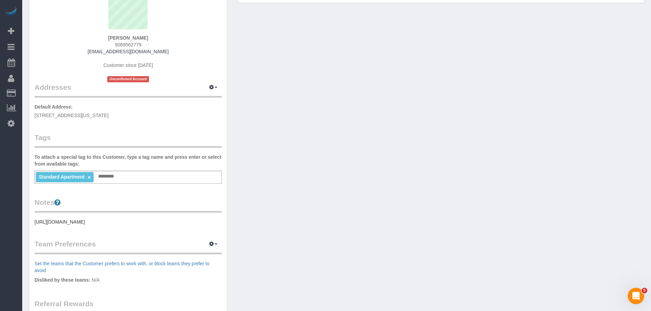
drag, startPoint x: 513, startPoint y: 53, endPoint x: 401, endPoint y: 98, distance: 120.1
click at [513, 54] on div "Customer Info Edit Contact Info Send Message Email Preferences Special Sales Ta…" at bounding box center [336, 186] width 625 height 459
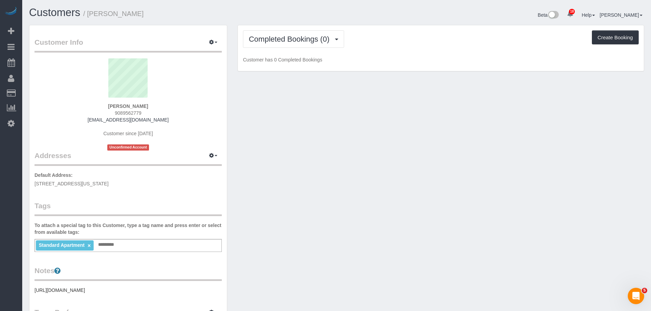
drag, startPoint x: 147, startPoint y: 108, endPoint x: 163, endPoint y: 108, distance: 16.7
click at [163, 108] on div "[PERSON_NAME] 9089562779 [EMAIL_ADDRESS][DOMAIN_NAME] Customer since [DATE] Unc…" at bounding box center [127, 104] width 187 height 92
copy strong "[PERSON_NAME]"
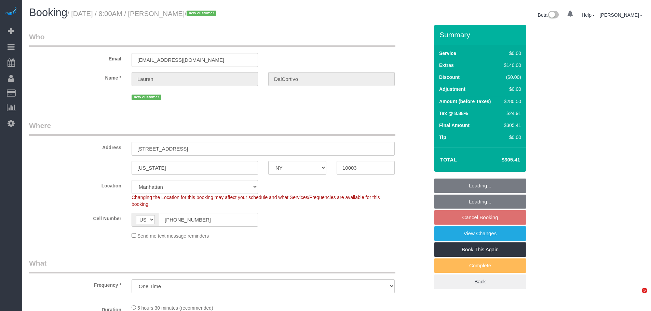
select select "NY"
select select "number:56"
select select "number:90"
select select "number:15"
select select "number:5"
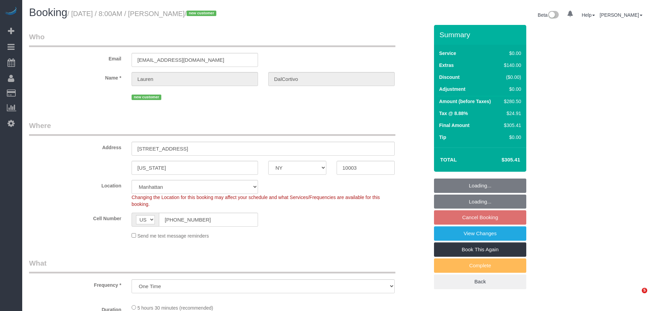
select select "spot1"
select select "1"
select select "2"
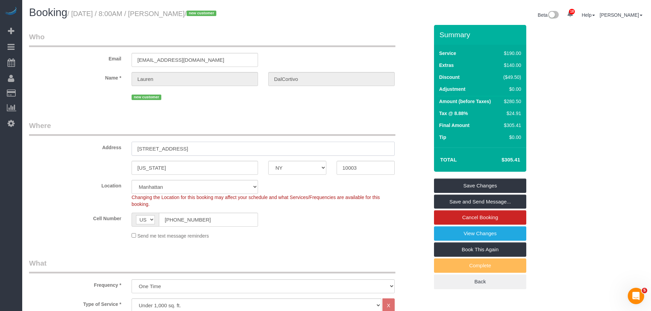
click at [59, 155] on div "Address [STREET_ADDRESS]" at bounding box center [229, 138] width 410 height 35
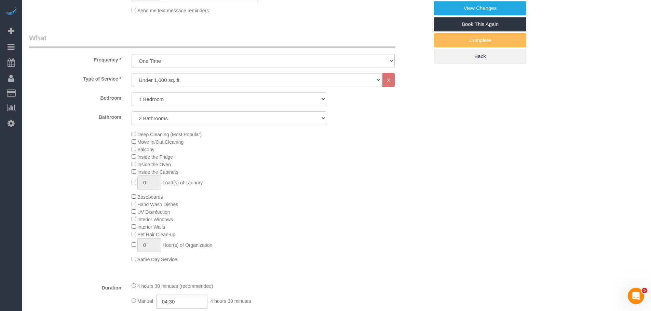
scroll to position [307, 0]
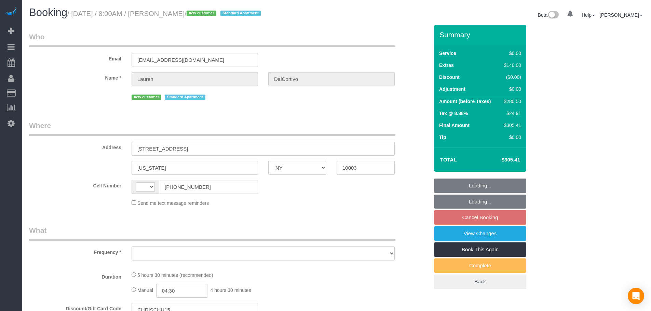
select select "NY"
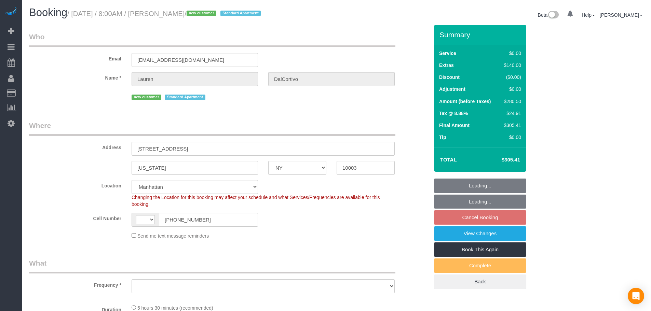
select select "string:[GEOGRAPHIC_DATA]"
select select "string:stripe-pm_1S6wU84VGloSiKo7ZpRxZV6h"
select select "object:782"
select select "number:56"
select select "number:90"
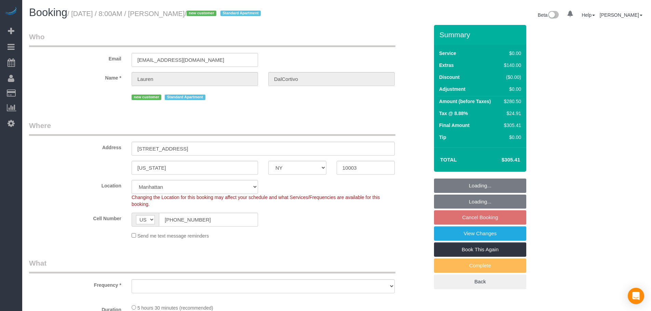
select select "number:15"
select select "number:5"
select select "object:1460"
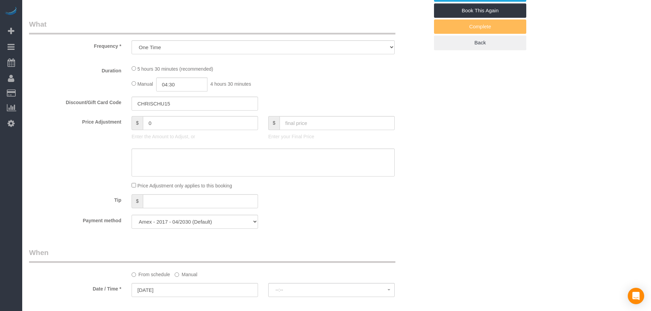
select select "spot1"
select select "1"
select select "2"
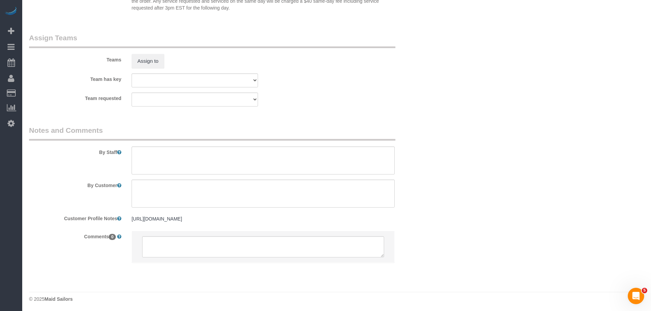
scroll to position [880, 0]
click at [214, 151] on textarea at bounding box center [262, 159] width 263 height 28
paste textarea "Please note that for move-out cleanings, our cleaners will be instructed to dis…"
click at [199, 151] on textarea at bounding box center [262, 159] width 263 height 28
click at [213, 157] on textarea at bounding box center [262, 159] width 263 height 28
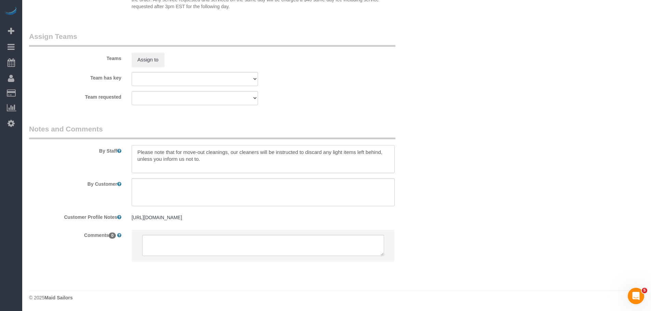
click at [197, 149] on textarea at bounding box center [262, 159] width 263 height 28
click at [172, 152] on textarea at bounding box center [262, 159] width 263 height 28
click at [206, 146] on textarea at bounding box center [262, 159] width 263 height 28
click at [206, 145] on textarea at bounding box center [262, 159] width 263 height 28
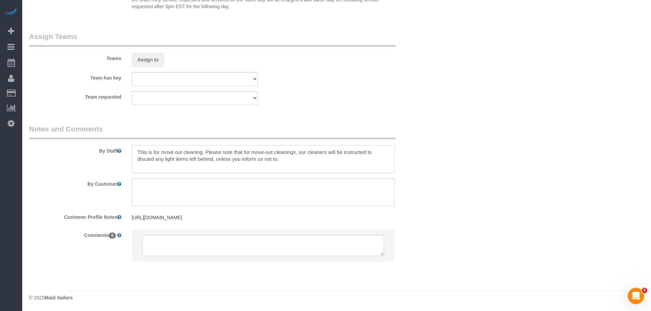
drag, startPoint x: 223, startPoint y: 148, endPoint x: 152, endPoint y: 152, distance: 70.5
click at [139, 152] on textarea at bounding box center [262, 159] width 263 height 28
click at [299, 145] on textarea at bounding box center [262, 159] width 263 height 28
click at [367, 145] on textarea at bounding box center [262, 159] width 263 height 28
click at [274, 145] on textarea at bounding box center [262, 159] width 263 height 28
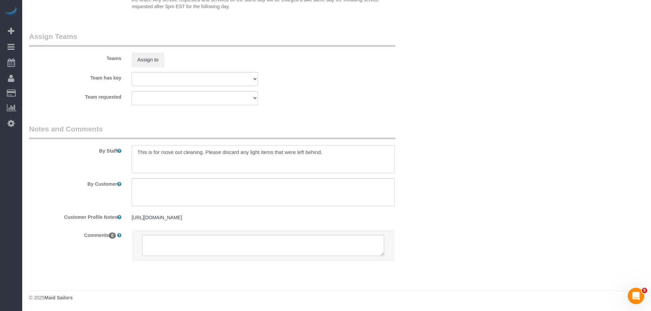
click at [343, 145] on textarea at bounding box center [262, 159] width 263 height 28
drag, startPoint x: 248, startPoint y: 148, endPoint x: 302, endPoint y: 148, distance: 53.3
click at [302, 148] on textarea at bounding box center [262, 159] width 263 height 28
click at [343, 145] on textarea at bounding box center [262, 159] width 263 height 28
click at [323, 145] on textarea at bounding box center [262, 159] width 263 height 28
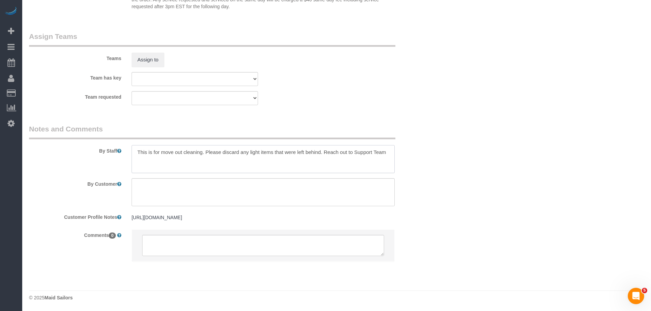
click at [386, 147] on textarea at bounding box center [262, 159] width 263 height 28
click at [323, 147] on textarea at bounding box center [262, 159] width 263 height 28
click at [345, 152] on textarea at bounding box center [262, 159] width 263 height 28
click at [343, 151] on textarea at bounding box center [262, 159] width 263 height 28
drag, startPoint x: 324, startPoint y: 146, endPoint x: 328, endPoint y: 153, distance: 8.6
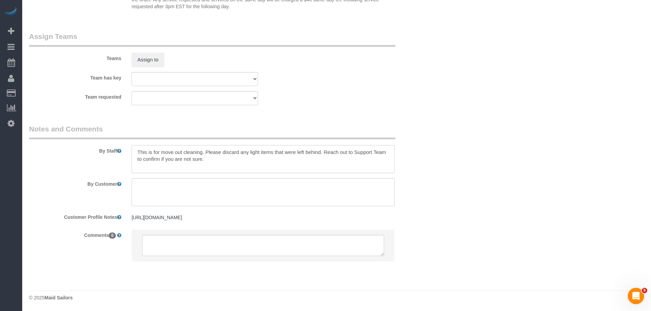
click at [328, 153] on textarea at bounding box center [262, 159] width 263 height 28
click at [217, 148] on textarea at bounding box center [262, 159] width 263 height 28
click at [206, 147] on textarea at bounding box center [262, 159] width 263 height 28
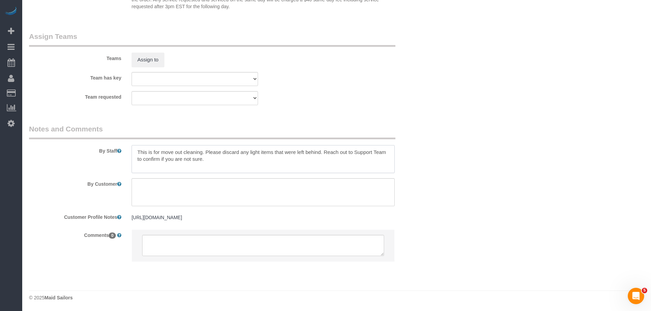
click at [206, 147] on textarea at bounding box center [262, 159] width 263 height 28
click at [298, 153] on textarea at bounding box center [262, 159] width 263 height 28
drag, startPoint x: 323, startPoint y: 144, endPoint x: 327, endPoint y: 148, distance: 4.8
click at [327, 148] on textarea at bounding box center [262, 159] width 263 height 28
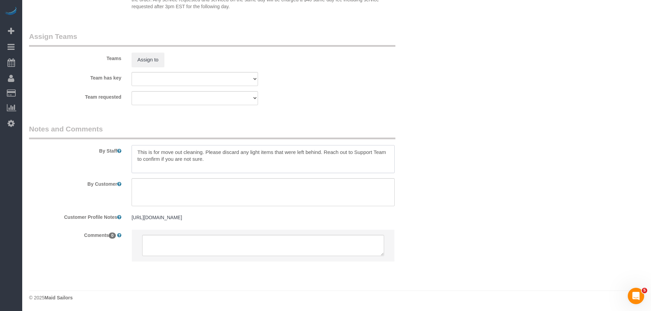
click at [334, 145] on textarea at bounding box center [262, 159] width 263 height 28
click at [322, 145] on textarea at bounding box center [262, 159] width 263 height 28
drag, startPoint x: 169, startPoint y: 151, endPoint x: 278, endPoint y: 148, distance: 108.3
click at [278, 148] on textarea at bounding box center [262, 159] width 263 height 28
click at [256, 152] on textarea at bounding box center [262, 159] width 263 height 28
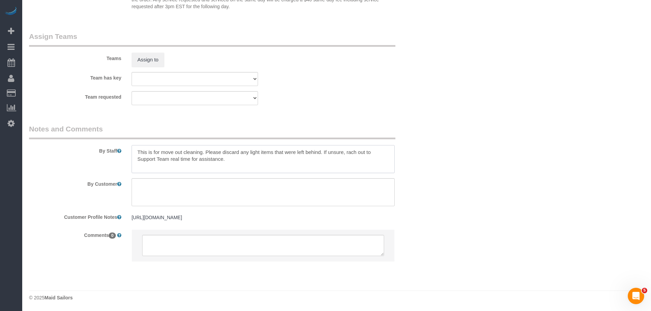
click at [272, 152] on textarea at bounding box center [262, 159] width 263 height 28
click at [347, 147] on textarea at bounding box center [262, 159] width 263 height 28
click at [315, 149] on textarea at bounding box center [262, 159] width 263 height 28
click at [169, 147] on textarea at bounding box center [262, 159] width 263 height 28
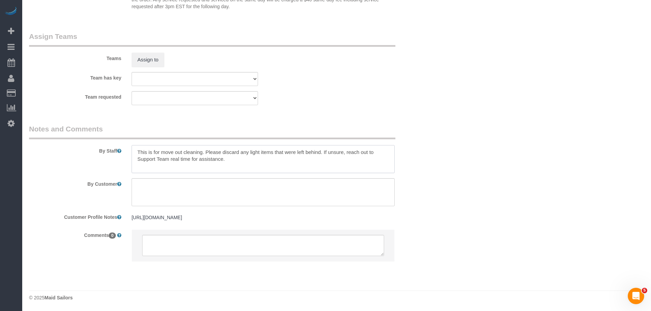
paste textarea "a move-out cleaning. Discard any light items left behind. If unsure, please rea…"
click at [207, 145] on textarea at bounding box center [262, 159] width 263 height 28
click at [241, 147] on textarea at bounding box center [262, 159] width 263 height 28
click at [227, 145] on textarea at bounding box center [262, 159] width 263 height 28
drag, startPoint x: 199, startPoint y: 145, endPoint x: 250, endPoint y: 155, distance: 51.5
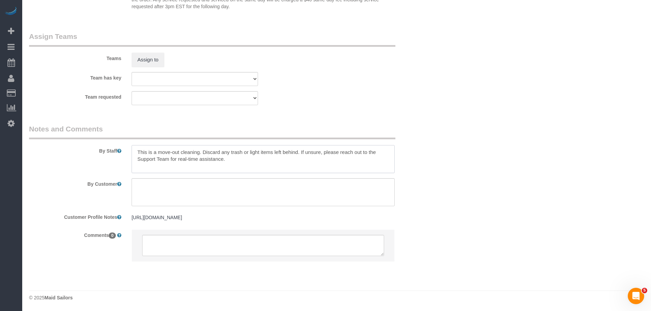
click at [250, 155] on textarea at bounding box center [262, 159] width 263 height 28
click at [418, 156] on div "By Staff" at bounding box center [229, 148] width 410 height 49
click at [322, 145] on textarea at bounding box center [262, 159] width 263 height 28
click at [232, 151] on textarea at bounding box center [262, 159] width 263 height 28
click at [191, 149] on textarea at bounding box center [262, 159] width 263 height 28
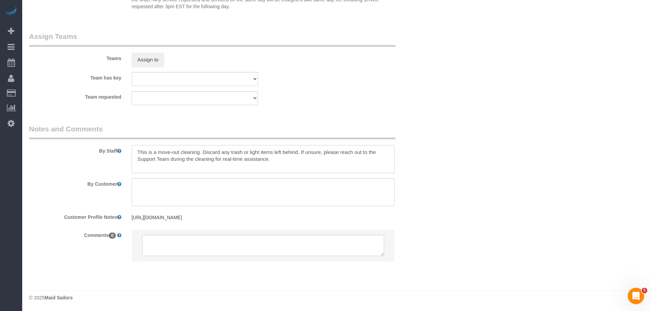
paste textarea "Please discard any trash or light items left behind. If you're unsure whether a…"
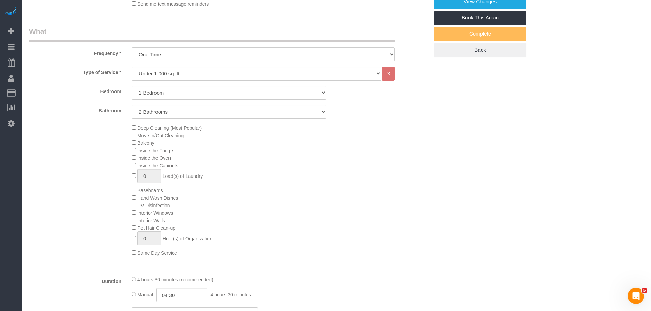
scroll to position [129, 0]
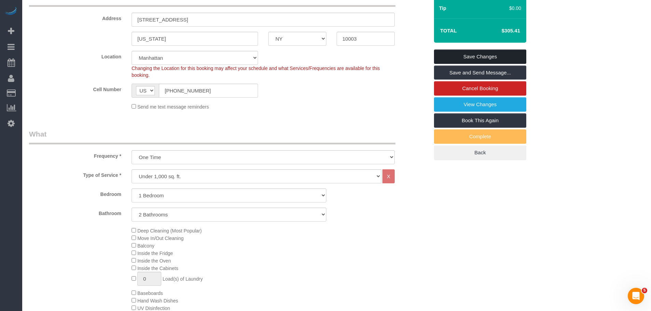
type textarea "This is a move-out cleaning. Please discard any trash or light items left behin…"
click at [494, 53] on link "Save Changes" at bounding box center [480, 57] width 92 height 14
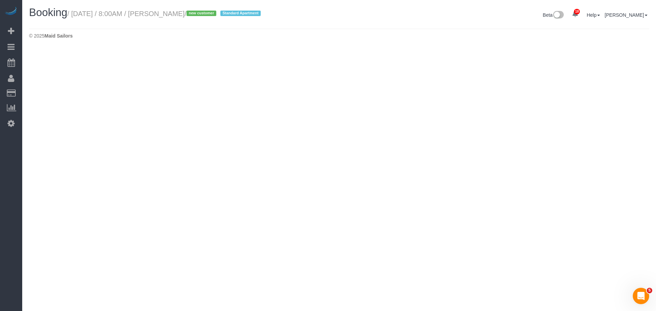
select select "NY"
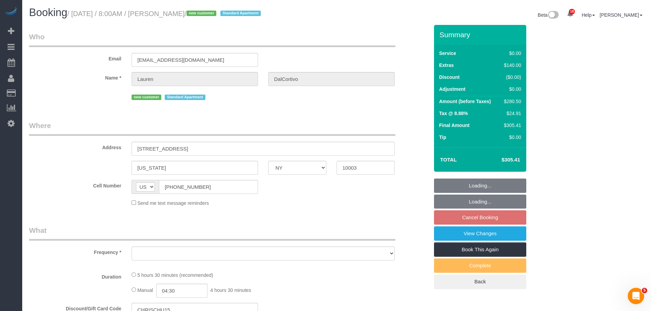
select select "number:56"
select select "number:90"
select select "number:15"
select select "number:5"
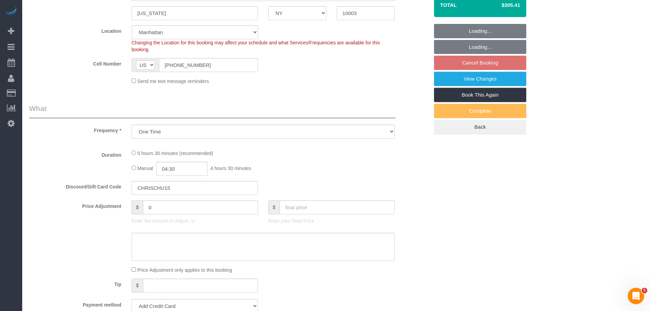
select select "object:3188"
select select "string:stripe-pm_1S6wU84VGloSiKo7ZpRxZV6h"
select select "1"
select select "2"
select select "spot58"
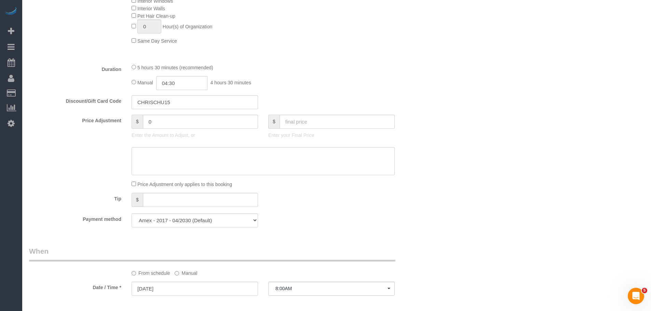
select select "1"
select select "2"
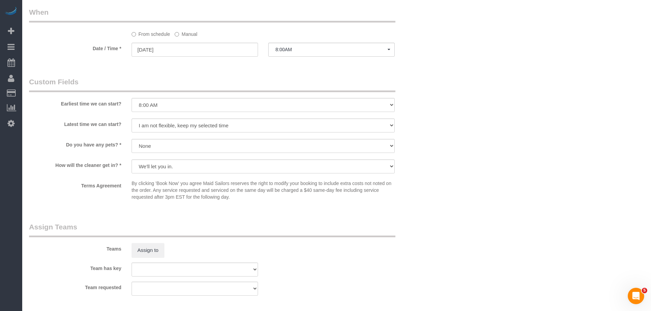
scroll to position [880, 0]
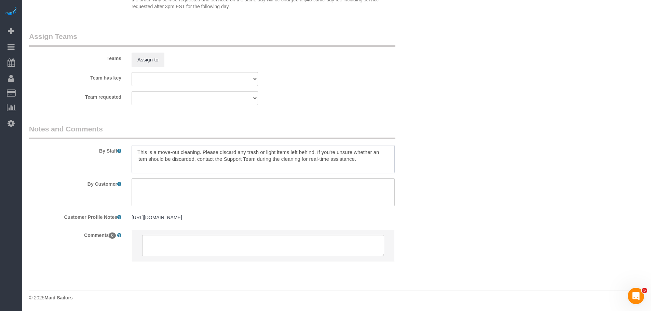
click at [151, 145] on textarea at bounding box center [262, 159] width 263 height 28
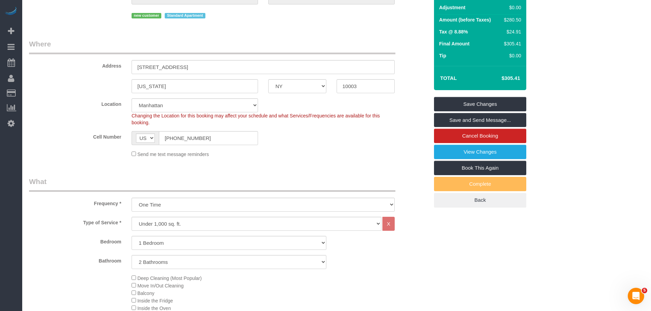
scroll to position [27, 0]
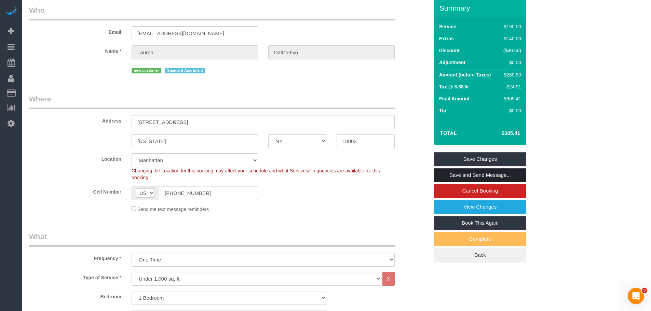
drag, startPoint x: 487, startPoint y: 172, endPoint x: 427, endPoint y: 185, distance: 61.5
click at [487, 172] on link "Save and Send Message..." at bounding box center [480, 175] width 92 height 14
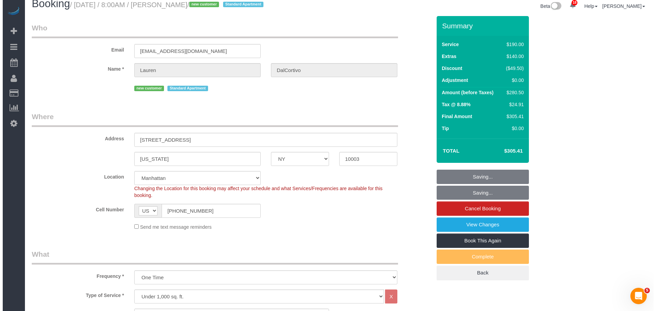
scroll to position [0, 0]
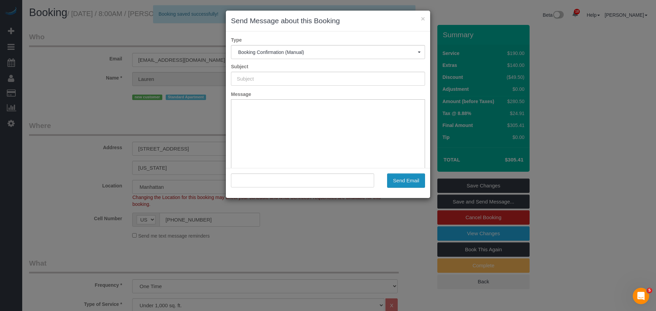
type input "Cleaning Confirmed for 09/19/2025 at 8:00am"
type input ""Lauren DalCortivo" <panzidadanzi@aol.com>"
click at [413, 175] on button "Send Email" at bounding box center [406, 180] width 38 height 14
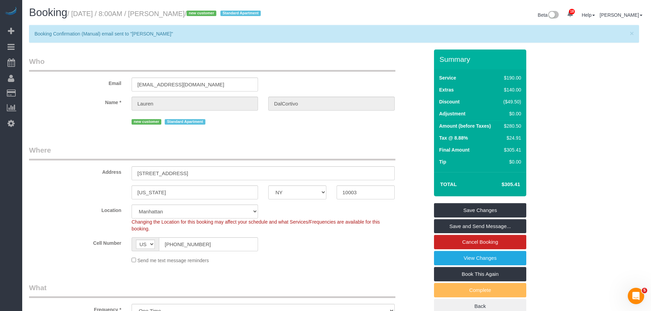
click at [381, 23] on div "Beta 18 Your Notifications You have 0 alerts × You have 5 to charge for [DATE] …" at bounding box center [492, 16] width 312 height 18
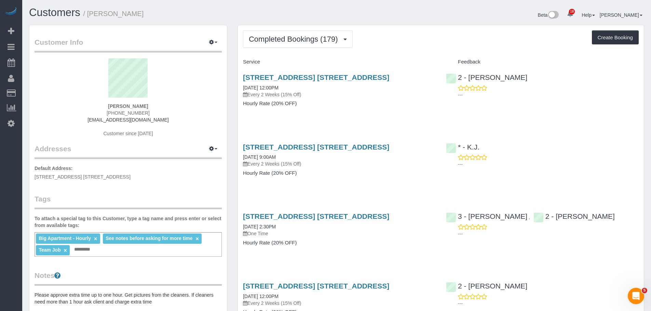
drag, startPoint x: 396, startPoint y: 57, endPoint x: 389, endPoint y: 58, distance: 7.0
click at [396, 57] on div "Service" at bounding box center [339, 62] width 203 height 12
click at [322, 38] on span "Completed Bookings (179)" at bounding box center [295, 39] width 92 height 9
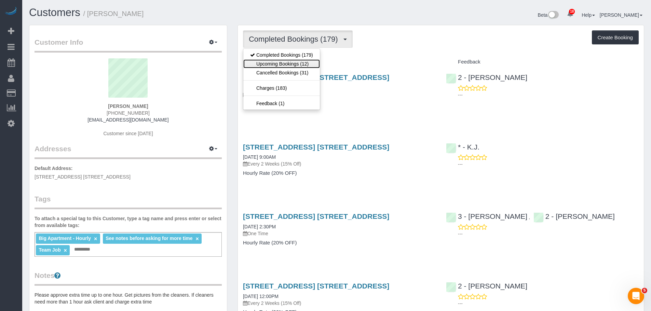
click at [312, 65] on link "Upcoming Bookings (12)" at bounding box center [281, 63] width 77 height 9
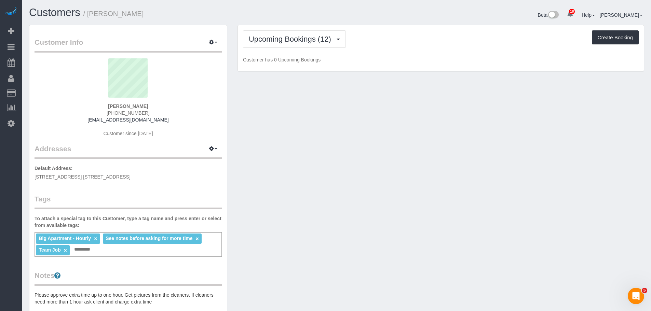
click at [399, 55] on div "Upcoming Bookings (12) Completed Bookings (179) Upcoming Bookings (12) Cancelle…" at bounding box center [441, 48] width 406 height 46
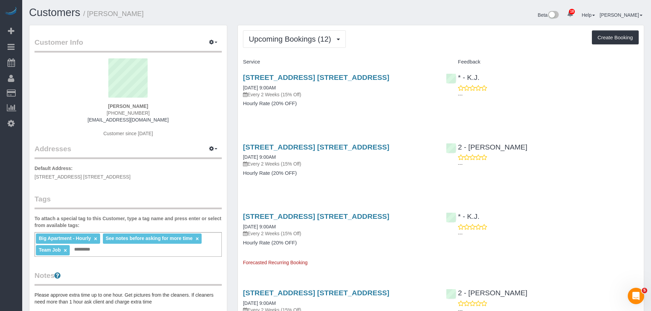
click at [408, 117] on div "[STREET_ADDRESS] [STREET_ADDRESS] [DATE] 9:00AM Every 2 Weeks (15% Off) Hourly …" at bounding box center [339, 94] width 203 height 53
click at [391, 41] on div "Upcoming Bookings (12) Completed Bookings (179) Upcoming Bookings (12) Cancelle…" at bounding box center [440, 38] width 395 height 17
click at [315, 36] on span "Upcoming Bookings (12)" at bounding box center [292, 39] width 86 height 9
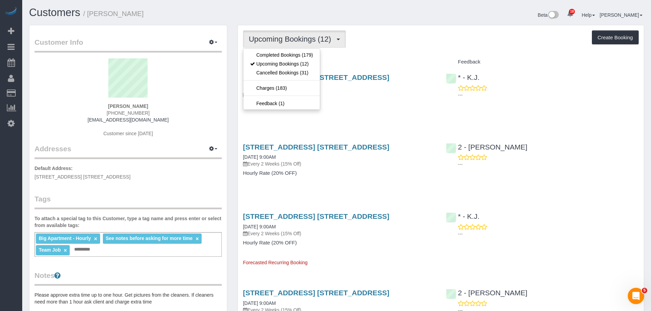
click at [403, 41] on div "Upcoming Bookings (12) Completed Bookings (179) Upcoming Bookings (12) Cancelle…" at bounding box center [440, 38] width 395 height 17
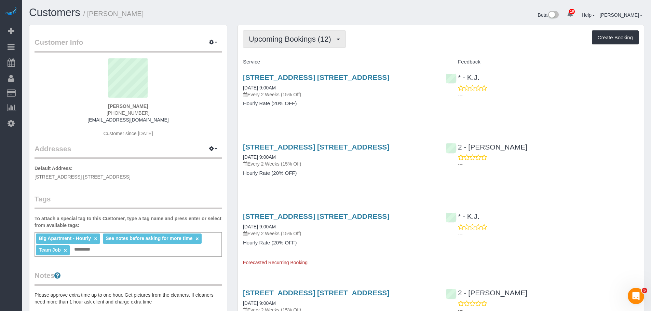
click at [304, 35] on span "Upcoming Bookings (12)" at bounding box center [292, 39] width 86 height 9
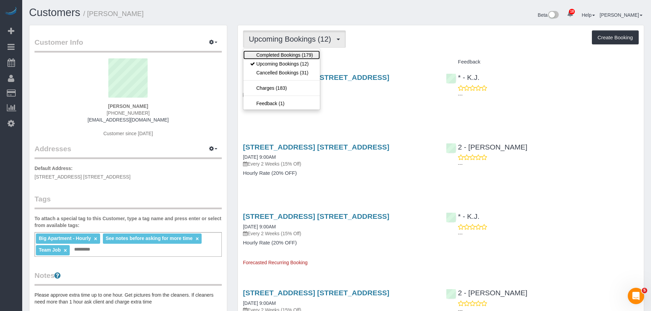
click at [300, 58] on link "Completed Bookings (179)" at bounding box center [281, 55] width 77 height 9
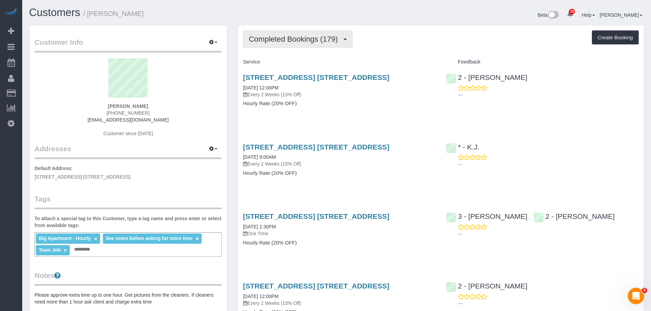
click at [298, 35] on span "Completed Bookings (179)" at bounding box center [295, 39] width 92 height 9
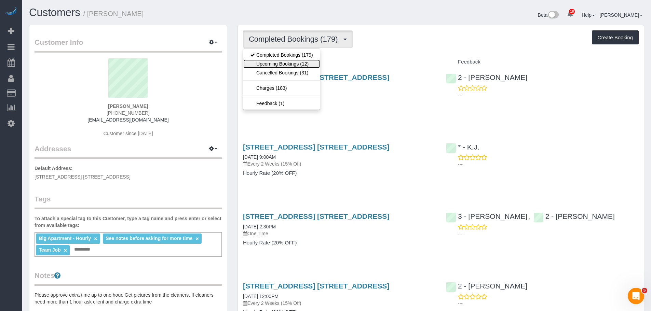
click at [301, 61] on link "Upcoming Bookings (12)" at bounding box center [281, 63] width 77 height 9
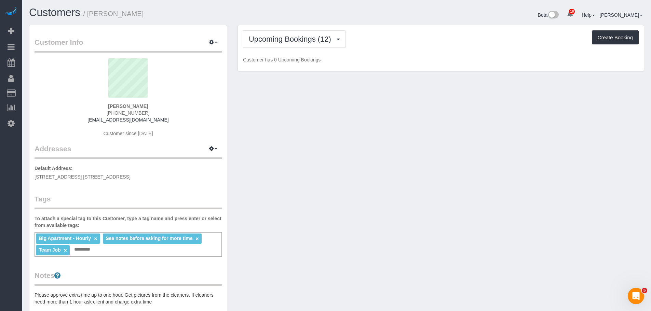
click at [407, 50] on div "Upcoming Bookings (12) Completed Bookings (179) Upcoming Bookings (12) Cancelle…" at bounding box center [441, 48] width 406 height 46
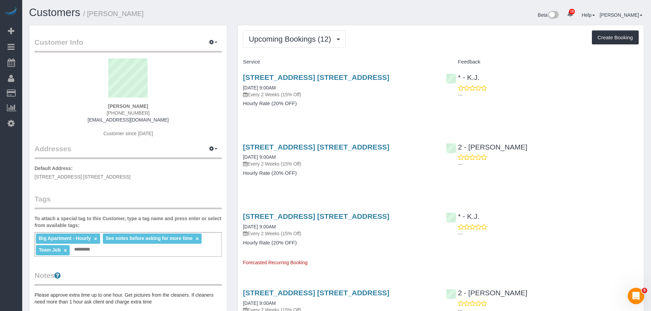
click at [356, 19] on div "Beta 18 Your Notifications You have 0 alerts × You have 5 to charge for [DATE] …" at bounding box center [492, 16] width 312 height 18
drag, startPoint x: 409, startPoint y: 29, endPoint x: 399, endPoint y: 1, distance: 29.8
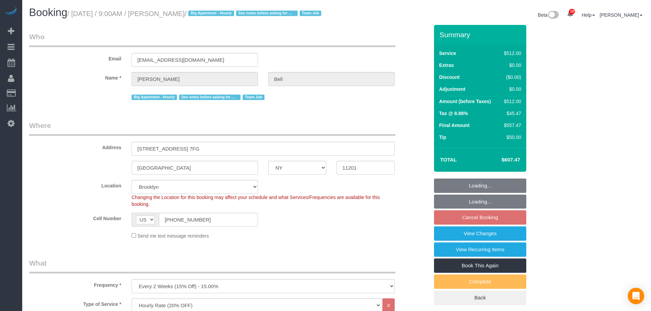
select select "NY"
select select "2"
select select "240"
select select "spot2"
select select "number:89"
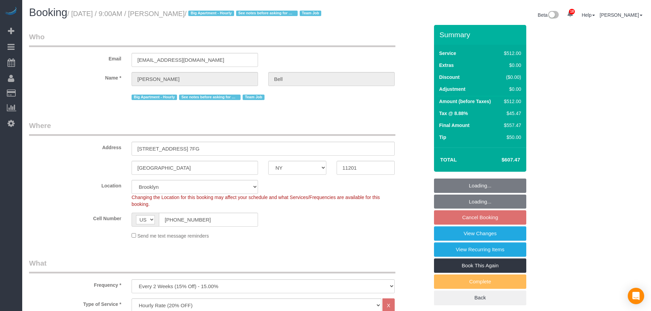
select select "number:90"
select select "number:15"
select select "number:5"
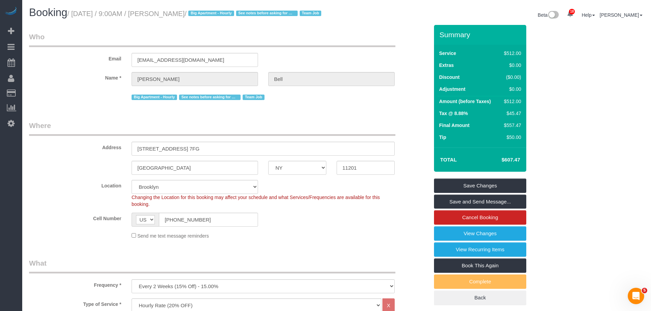
drag, startPoint x: 362, startPoint y: 53, endPoint x: 343, endPoint y: 2, distance: 54.9
click at [362, 47] on legend "Who" at bounding box center [212, 39] width 366 height 15
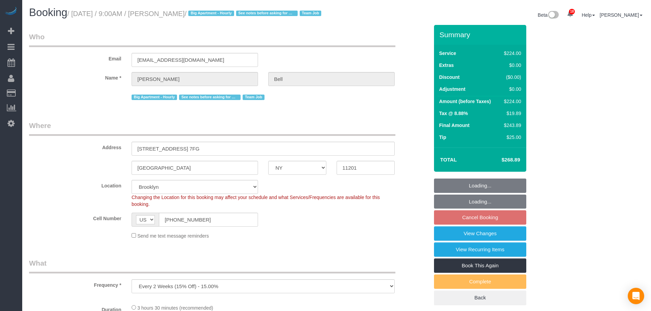
select select "NY"
select select "number:89"
select select "number:90"
select select "number:15"
select select "number:5"
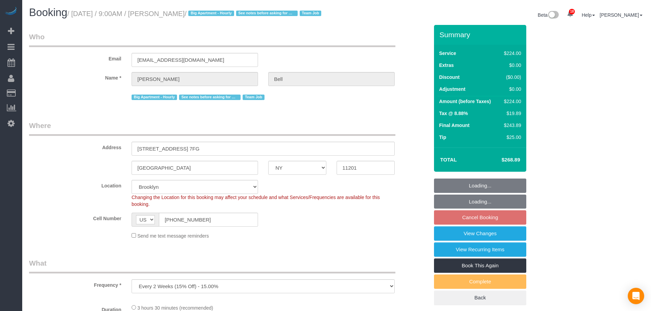
select select "number:21"
select select "object:966"
select select "spot2"
select select "210"
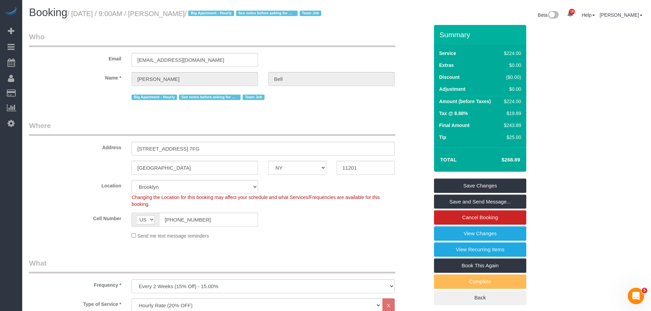
click at [353, 47] on legend "Who" at bounding box center [212, 39] width 366 height 15
click at [351, 47] on legend "Who" at bounding box center [212, 39] width 366 height 15
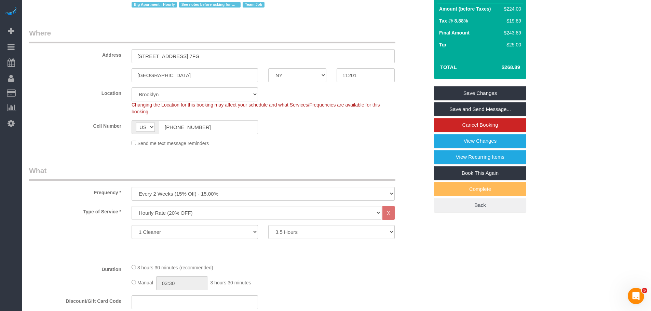
scroll to position [102, 0]
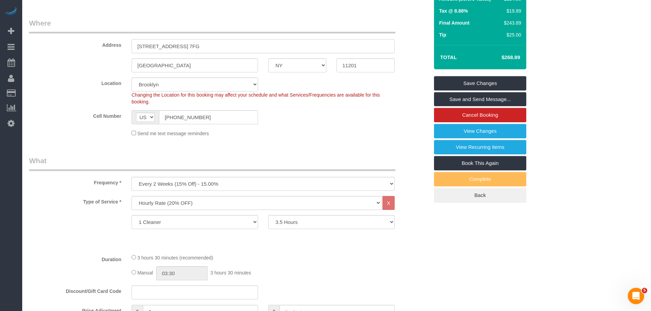
drag, startPoint x: 74, startPoint y: 56, endPoint x: 68, endPoint y: 56, distance: 6.1
click at [68, 53] on div "Address 205 Water Street, Apt. 7FG" at bounding box center [229, 35] width 410 height 35
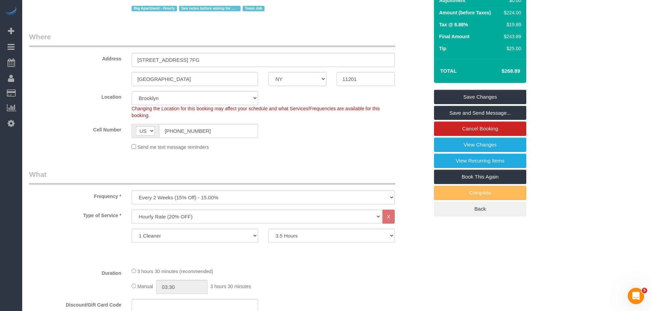
scroll to position [137, 0]
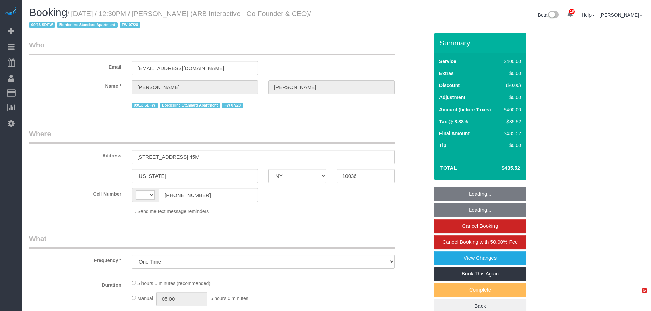
select select "NY"
select select "number:89"
select select "number:90"
select select "number:15"
select select "number:5"
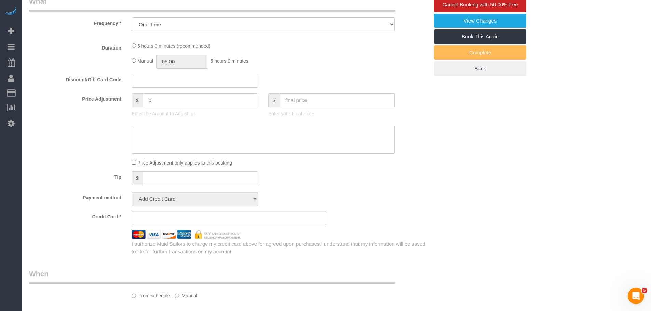
select select "string:[GEOGRAPHIC_DATA]"
select select "string:stripe-pm_1RFNrs4VGloSiKo7r2SlltRK"
select select "300"
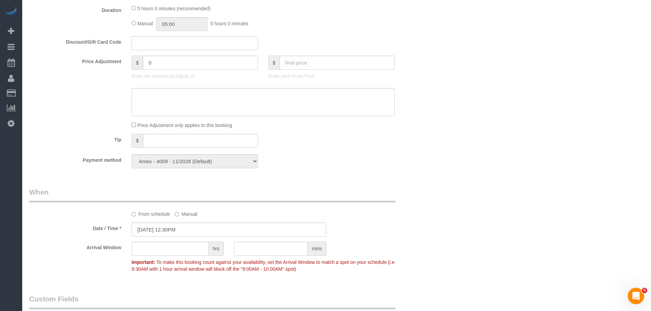
select select "object:1463"
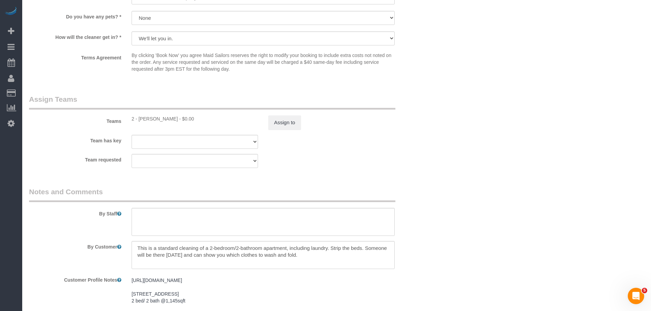
scroll to position [810, 0]
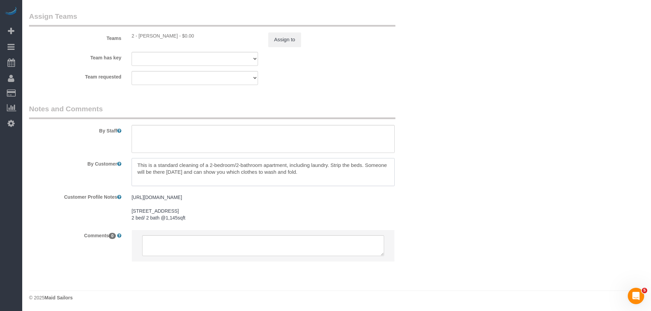
click at [308, 165] on textarea at bounding box center [262, 172] width 263 height 28
drag, startPoint x: 457, startPoint y: 158, endPoint x: 401, endPoint y: 160, distance: 56.0
drag, startPoint x: 325, startPoint y: 158, endPoint x: 350, endPoint y: 163, distance: 25.8
click at [350, 163] on textarea at bounding box center [262, 172] width 263 height 28
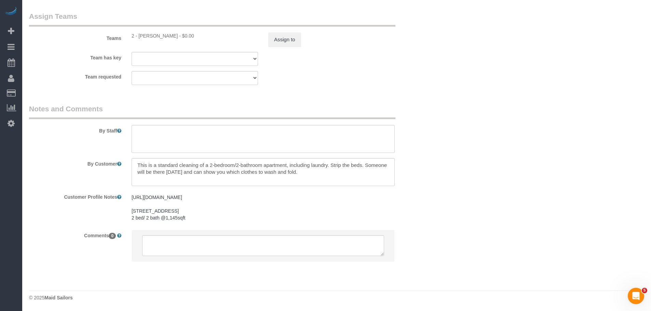
drag, startPoint x: 153, startPoint y: 165, endPoint x: 295, endPoint y: 167, distance: 142.8
click at [295, 167] on textarea at bounding box center [262, 172] width 263 height 28
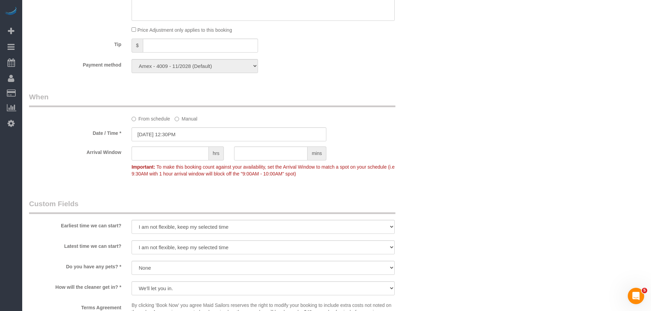
scroll to position [468, 0]
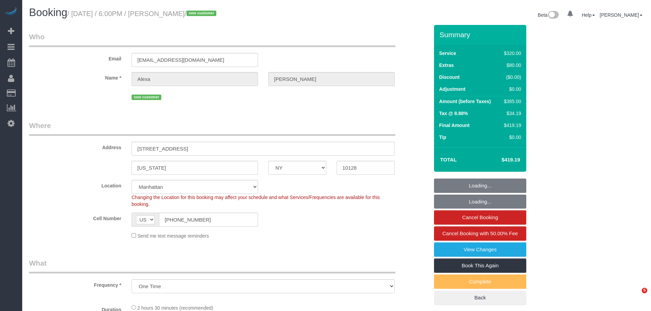
select select "NY"
select select "number:89"
select select "number:90"
select select "number:15"
select select "number:6"
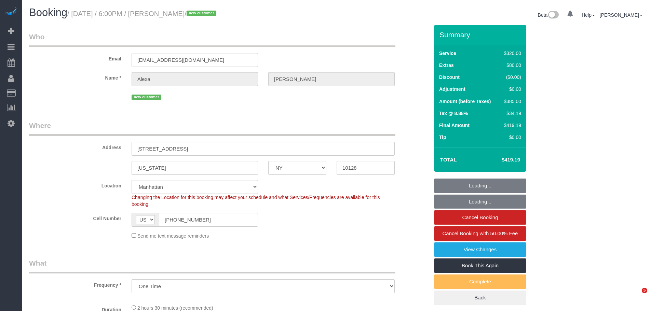
select select "object:1012"
select select "string:stripe-pm_1S6y3Z4VGloSiKo7aPeEzGU9"
select select "2"
select select "spot1"
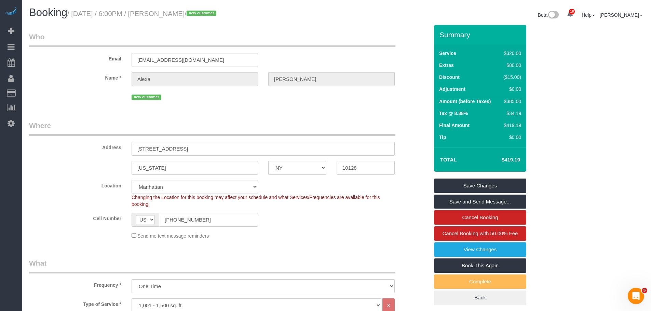
click at [288, 46] on legend "Who" at bounding box center [212, 39] width 366 height 15
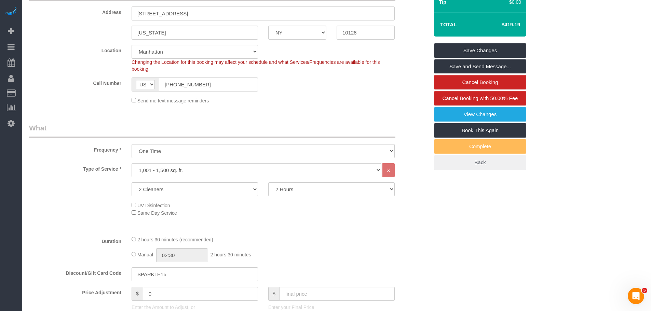
scroll to position [68, 0]
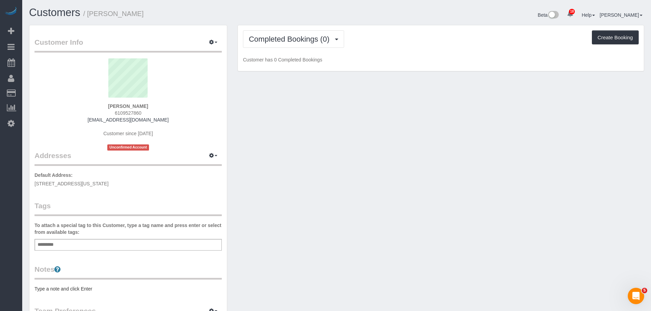
click at [131, 240] on div "Add a tag" at bounding box center [127, 245] width 187 height 12
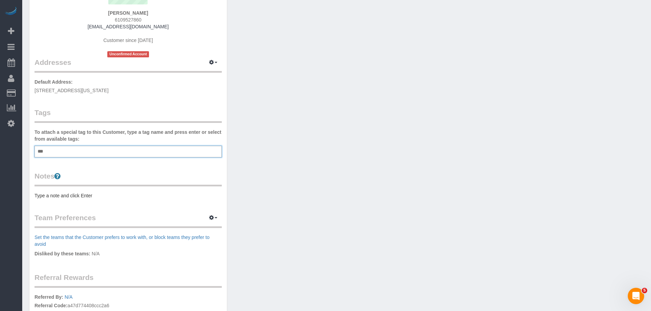
scroll to position [102, 0]
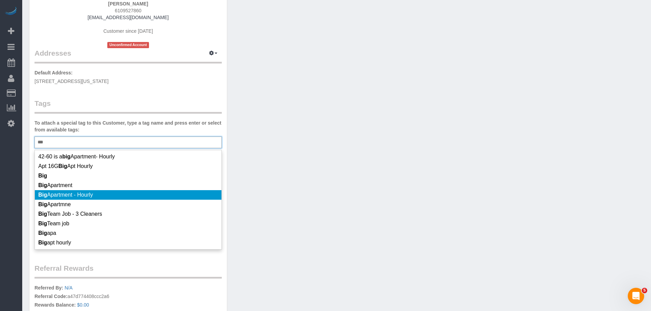
type input "***"
click at [153, 194] on li "Big Apartment - Hourly" at bounding box center [128, 195] width 186 height 10
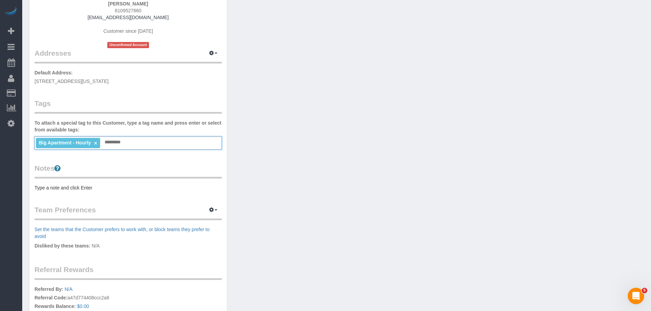
click at [67, 191] on pre "Type a note and click Enter" at bounding box center [127, 187] width 187 height 7
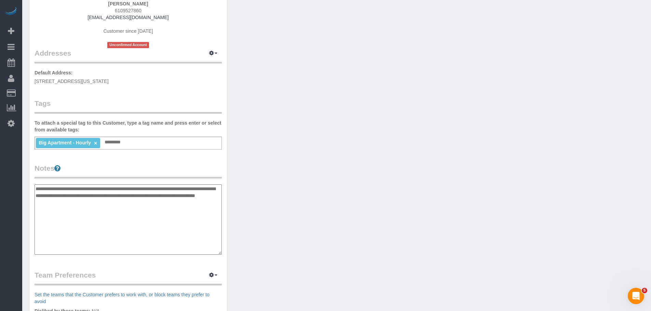
type textarea "**********"
click at [325, 181] on div "Customer Info Edit Contact Info Send Message Email Preferences Special Sales Ta…" at bounding box center [336, 184] width 625 height 524
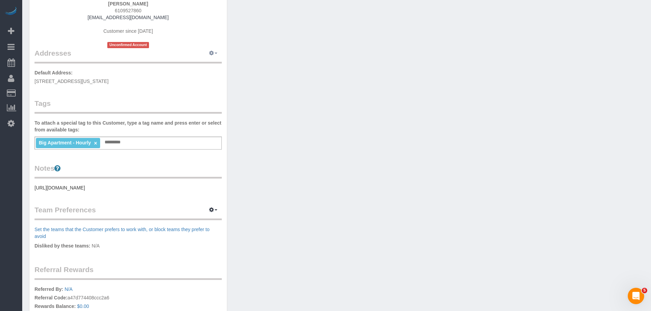
click at [216, 53] on span "button" at bounding box center [215, 53] width 3 height 1
click at [215, 67] on button "Manage Addresses" at bounding box center [193, 66] width 55 height 10
select select "NY"
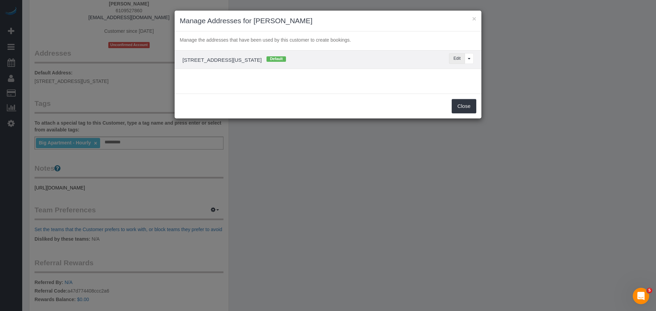
click at [458, 56] on button "Edit" at bounding box center [457, 58] width 16 height 11
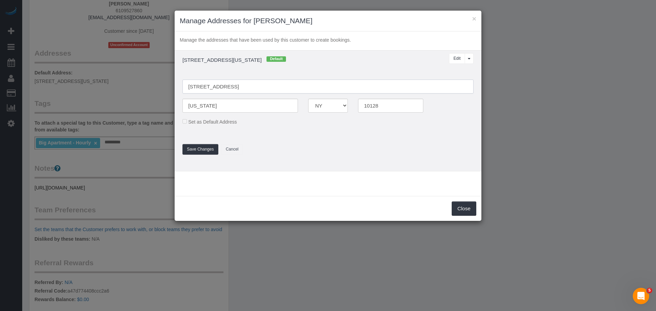
click at [198, 87] on input "[STREET_ADDRESS]" at bounding box center [327, 87] width 291 height 14
type input "[STREET_ADDRESS] 5C"
click at [365, 67] on td "[STREET_ADDRESS][US_STATE] Default Edit View More Options... [GEOGRAPHIC_DATA] …" at bounding box center [328, 111] width 307 height 121
click at [204, 108] on input "[US_STATE]" at bounding box center [239, 106] width 115 height 14
type input "[US_STATE]"
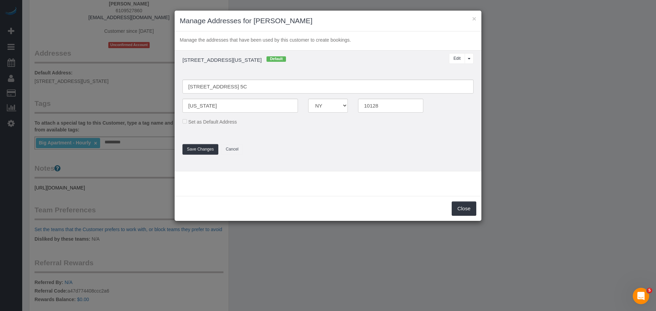
drag, startPoint x: 390, startPoint y: 131, endPoint x: 323, endPoint y: 138, distance: 67.0
click at [390, 131] on fieldset "[STREET_ADDRESS] 5C [US_STATE] AK AL AR AZ CA CO CT DC DE FL [GEOGRAPHIC_DATA] …" at bounding box center [327, 114] width 301 height 82
click at [202, 149] on button "Save Changes" at bounding box center [200, 149] width 36 height 11
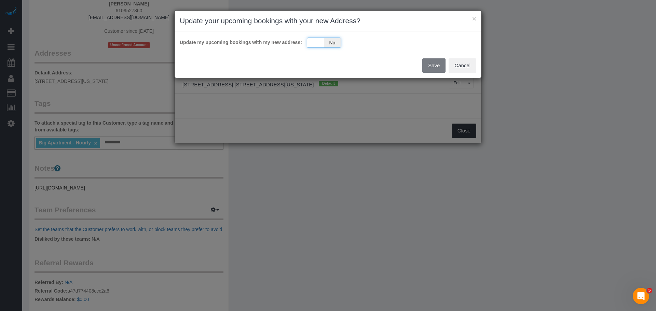
click at [311, 42] on div "Yes No" at bounding box center [324, 43] width 34 height 10
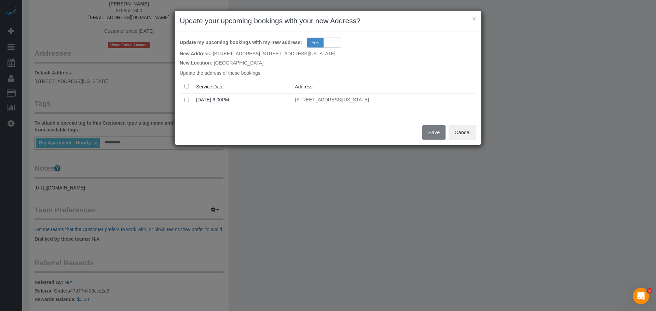
click at [183, 86] on th at bounding box center [187, 86] width 14 height 13
click at [190, 86] on th at bounding box center [187, 86] width 14 height 13
click at [189, 86] on th at bounding box center [187, 86] width 14 height 13
click at [189, 85] on th at bounding box center [187, 86] width 14 height 13
click at [429, 132] on button "Save" at bounding box center [433, 132] width 23 height 14
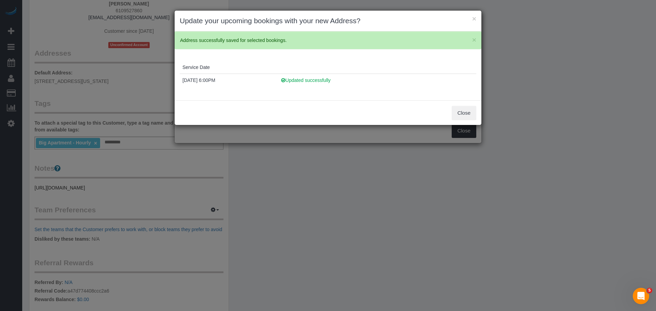
click at [470, 20] on h3 "Update your upcoming bookings with your new Address?" at bounding box center [328, 21] width 296 height 10
click at [474, 18] on button "×" at bounding box center [474, 18] width 4 height 7
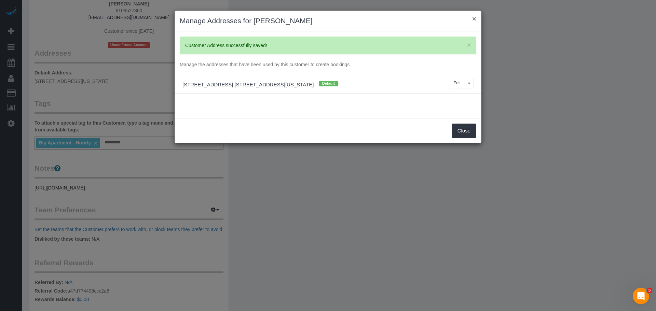
click at [474, 18] on button "×" at bounding box center [474, 18] width 4 height 7
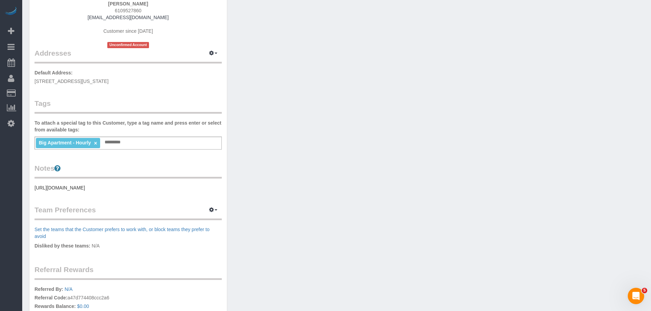
click at [518, 108] on div "Customer Info Edit Contact Info Send Message Email Preferences Special Sales Ta…" at bounding box center [336, 151] width 625 height 459
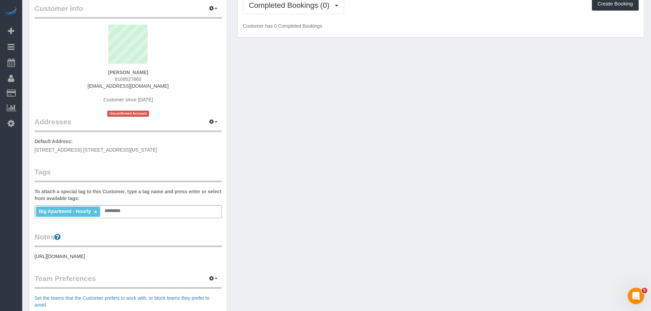
scroll to position [0, 0]
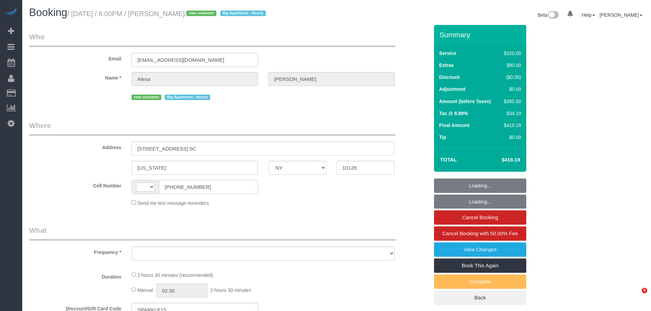
select select "NY"
select select "string:[GEOGRAPHIC_DATA]"
select select "number:89"
select select "number:90"
select select "number:15"
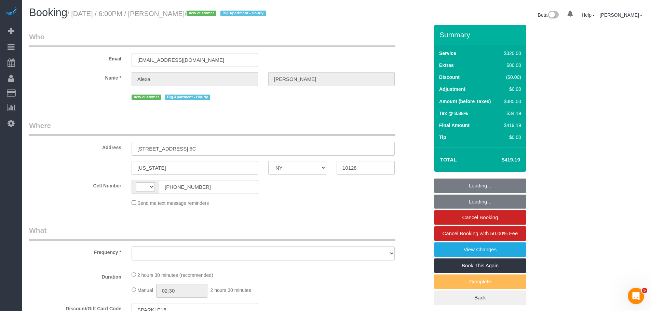
select select "number:6"
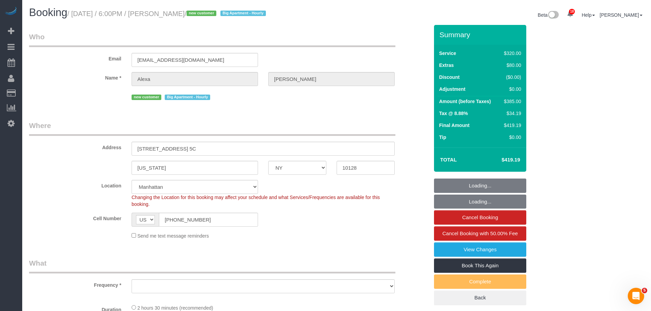
select select "string:stripe-pm_1S6y3Z4VGloSiKo7aPeEzGU9"
select select "object:1361"
select select "2"
select select "spot1"
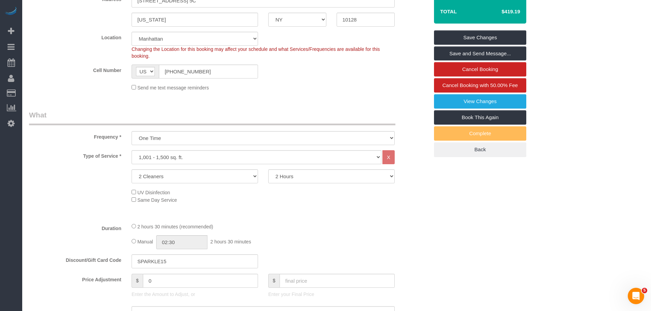
scroll to position [171, 0]
